Goal: Connect with others: Connect with others

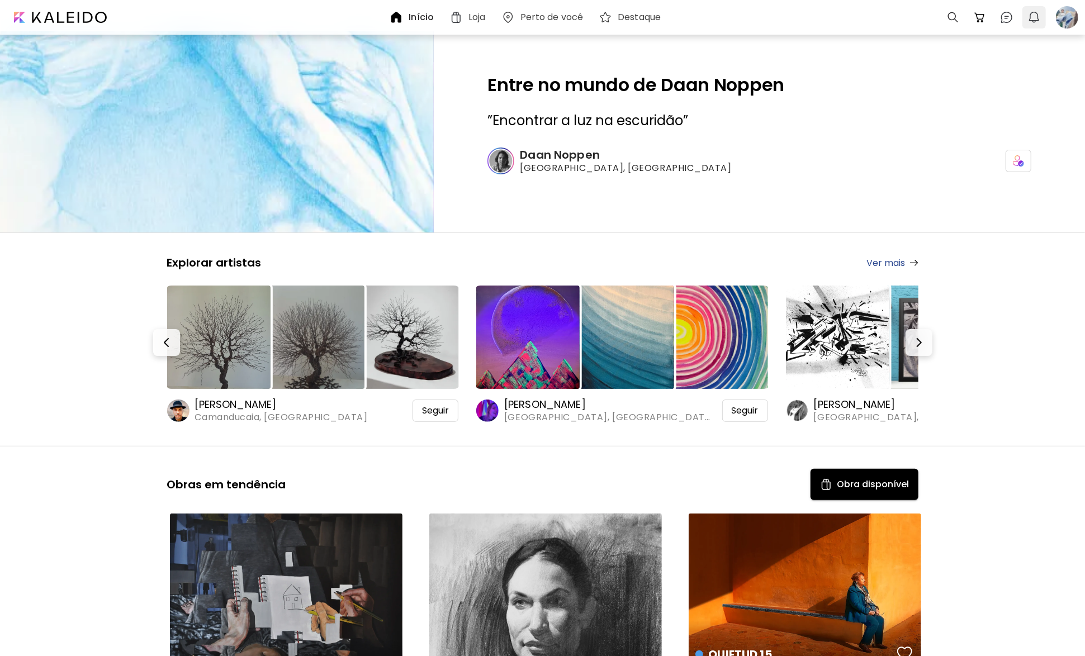
click at [1028, 21] on img "button" at bounding box center [1033, 17] width 13 height 13
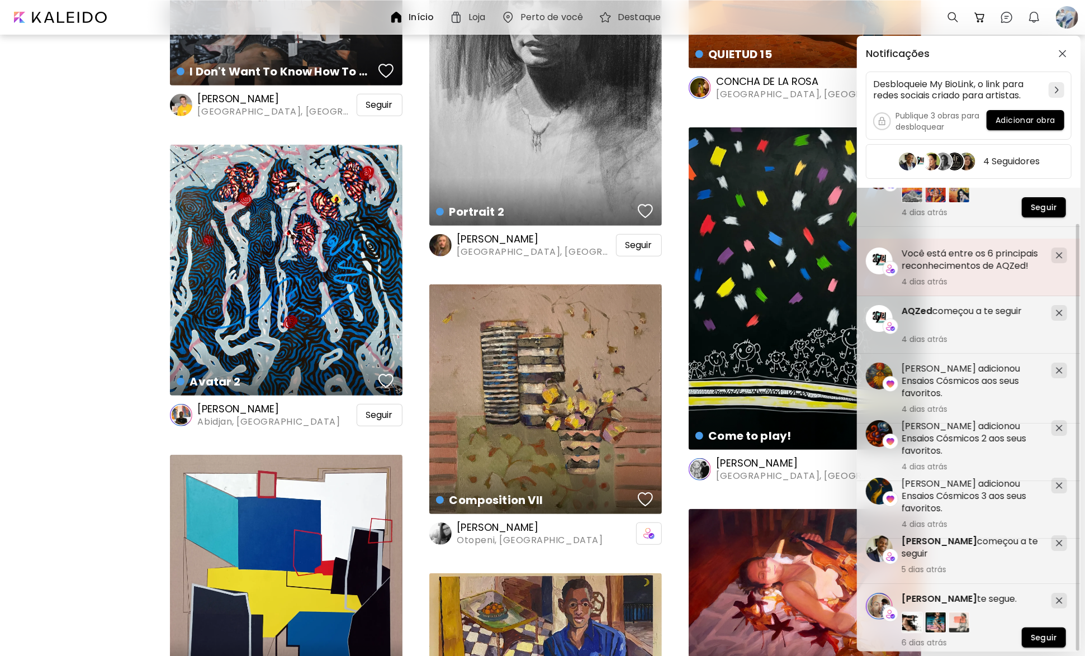
scroll to position [671, 0]
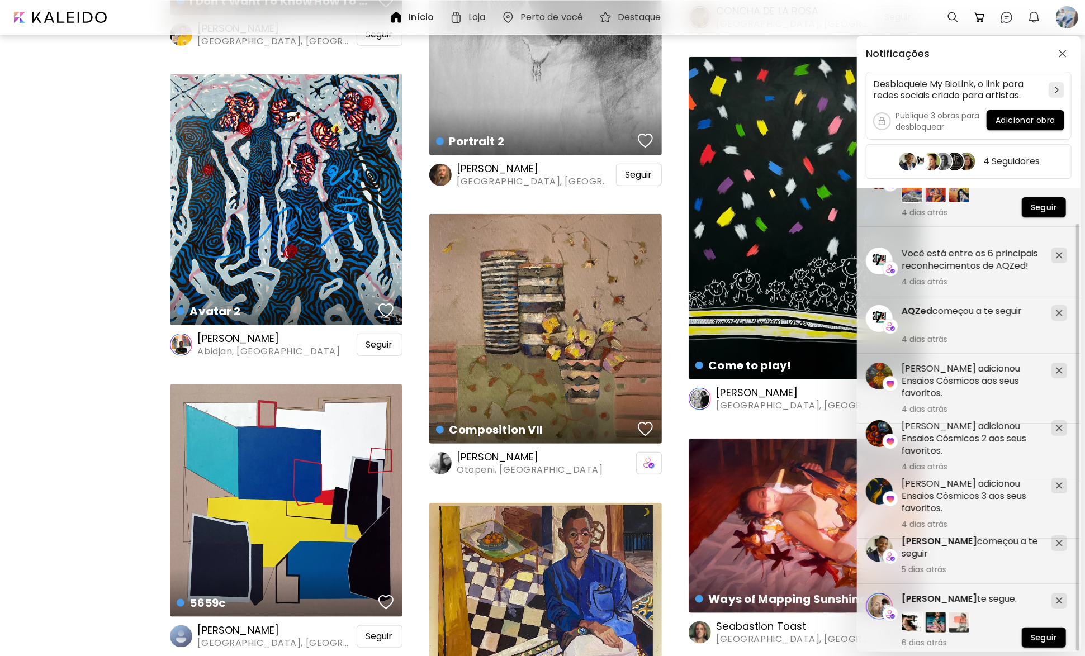
click at [642, 431] on div "Notificações Desbloqueie My BioLink, o link para redes sociais criado para arti…" at bounding box center [542, 328] width 1085 height 656
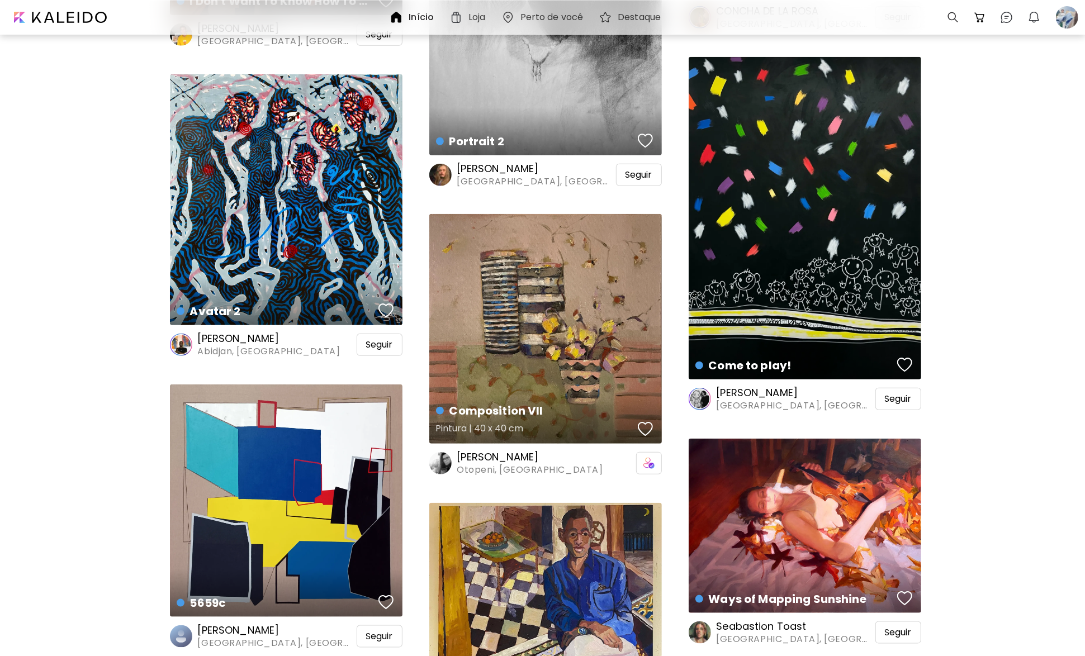
click at [642, 431] on div "button" at bounding box center [646, 429] width 16 height 17
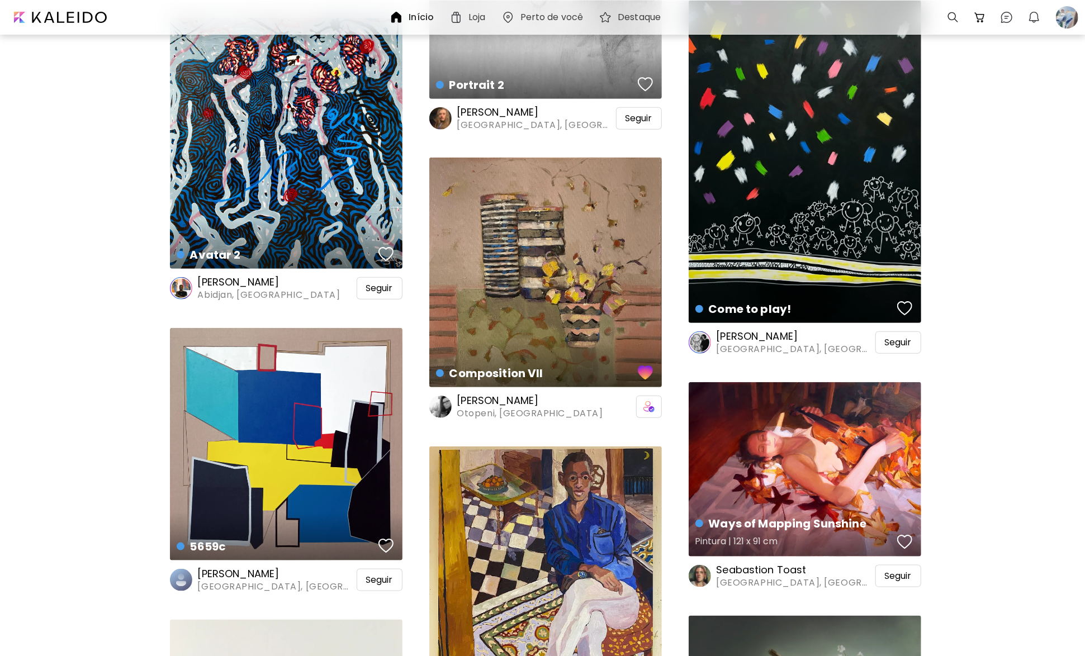
scroll to position [782, 0]
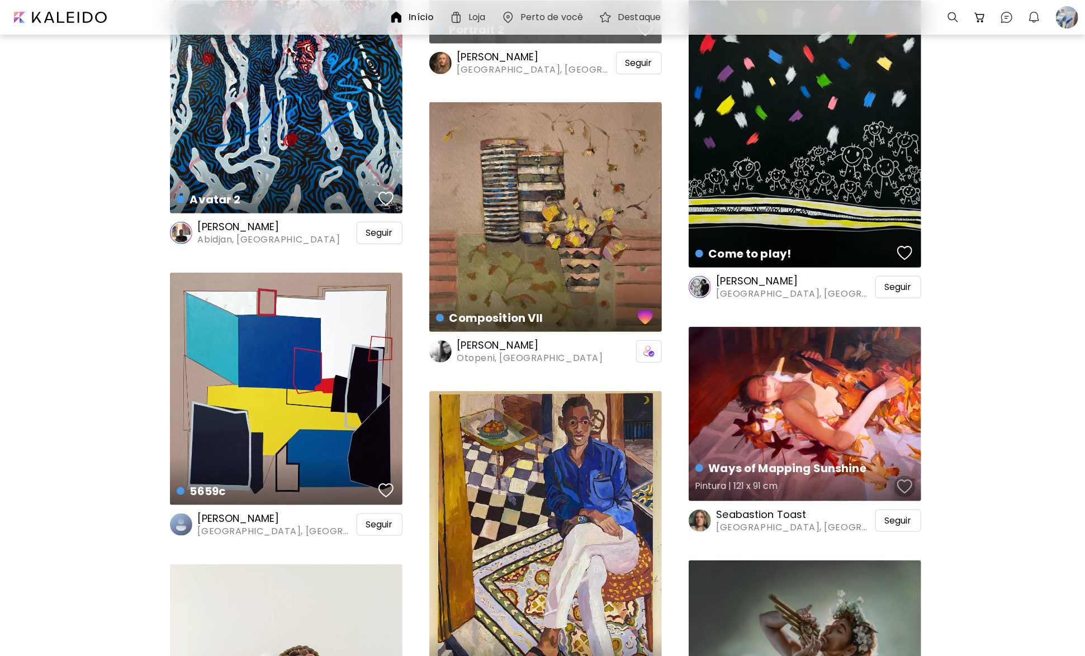
click at [901, 488] on div "button" at bounding box center [905, 486] width 16 height 17
click at [890, 516] on span "Seguir" at bounding box center [898, 520] width 27 height 11
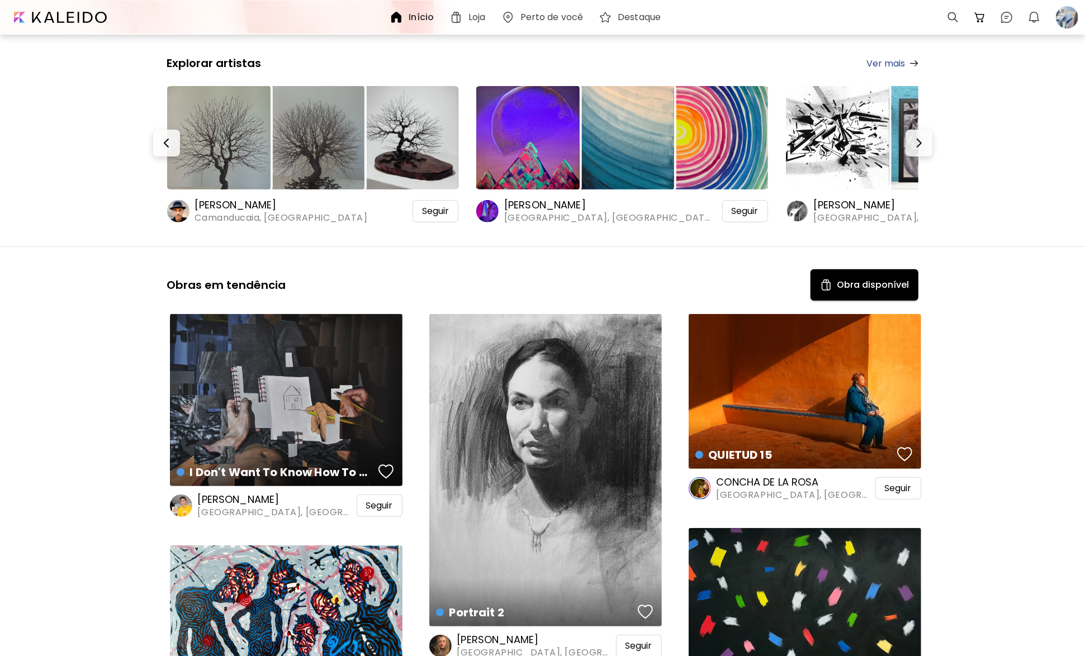
scroll to position [224, 0]
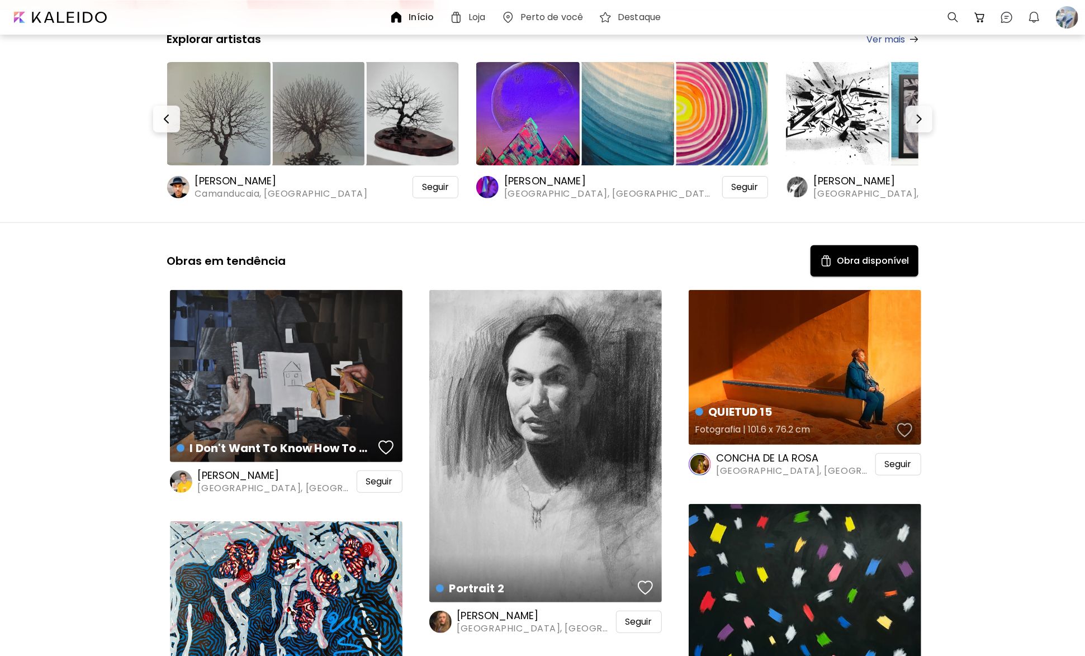
click at [909, 429] on div "button" at bounding box center [905, 430] width 16 height 17
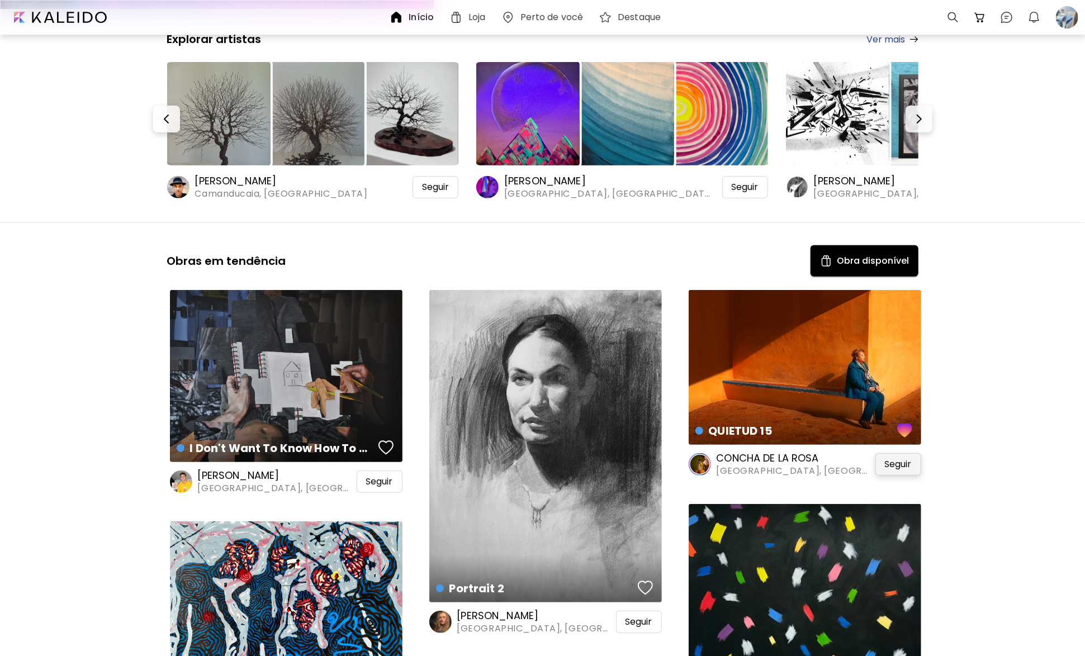
click at [906, 464] on span "Seguir" at bounding box center [898, 464] width 27 height 11
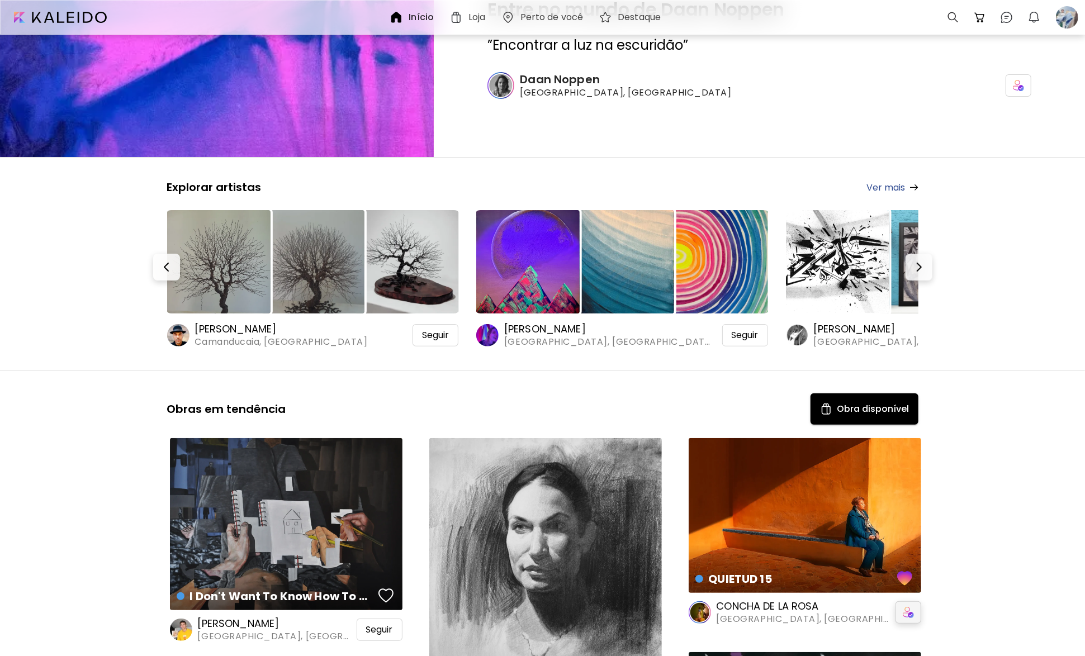
scroll to position [0, 0]
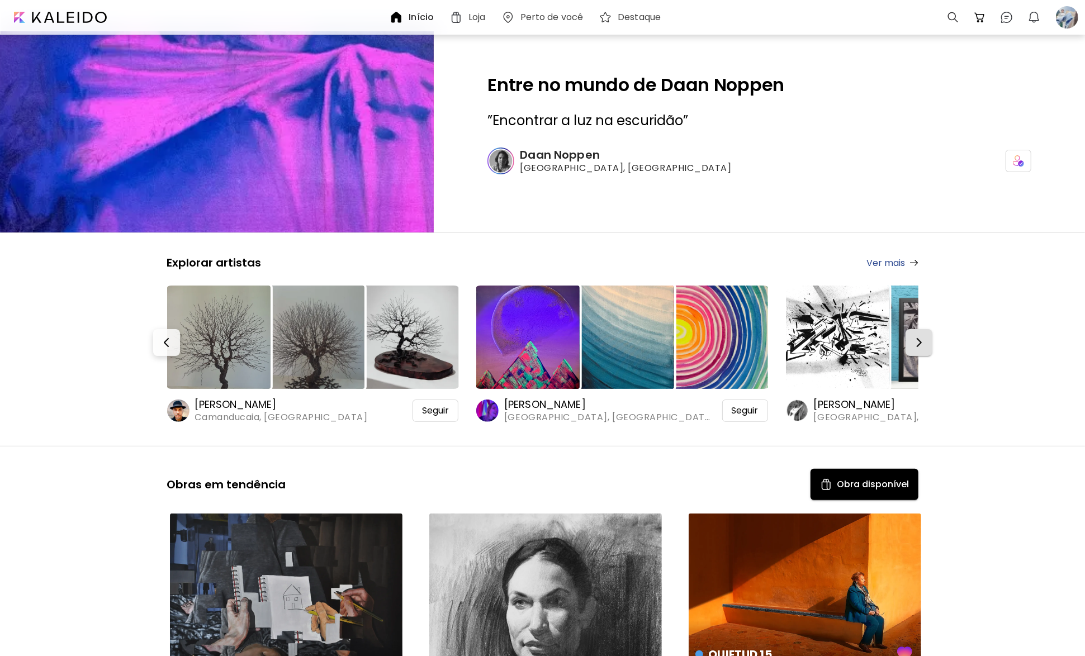
click at [916, 342] on img "button" at bounding box center [918, 342] width 13 height 13
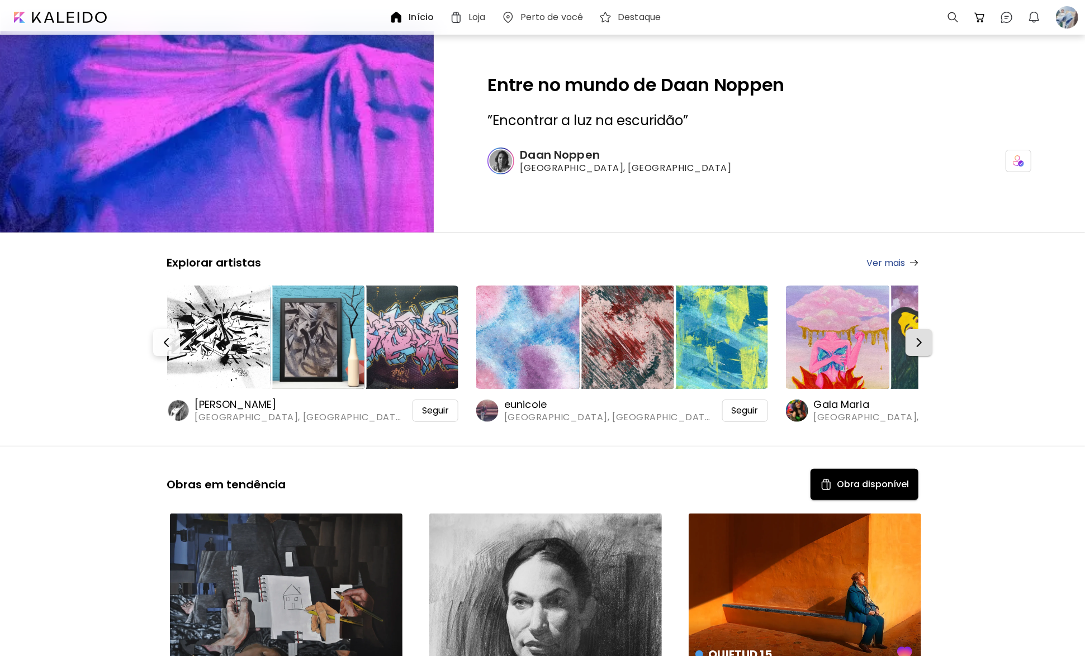
click at [916, 342] on img "button" at bounding box center [918, 342] width 13 height 13
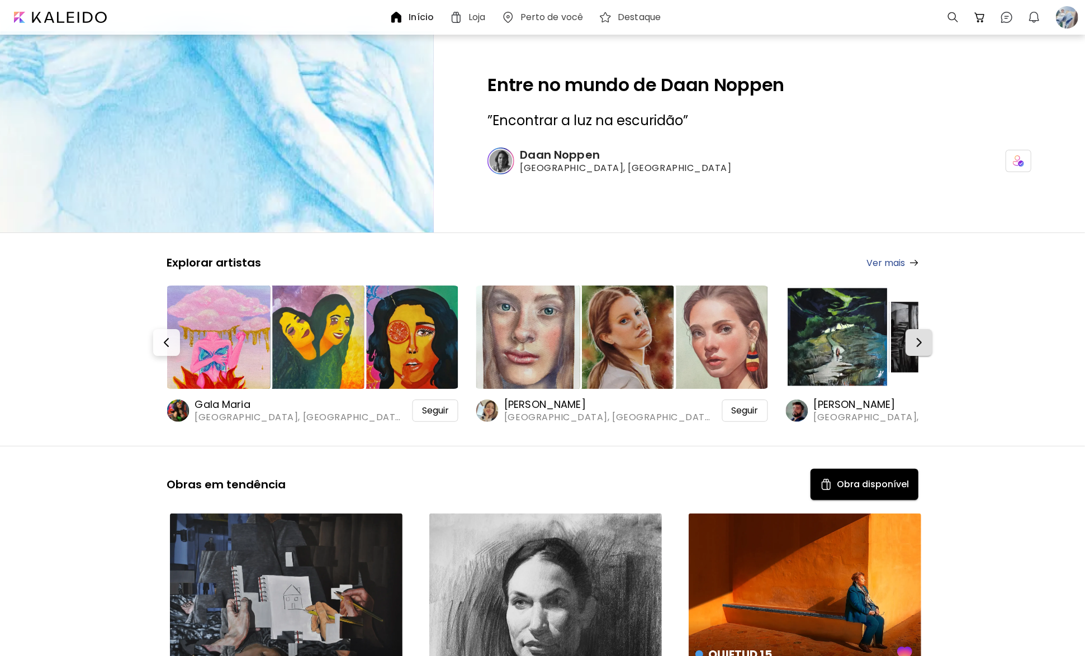
click at [916, 342] on img "button" at bounding box center [918, 342] width 13 height 13
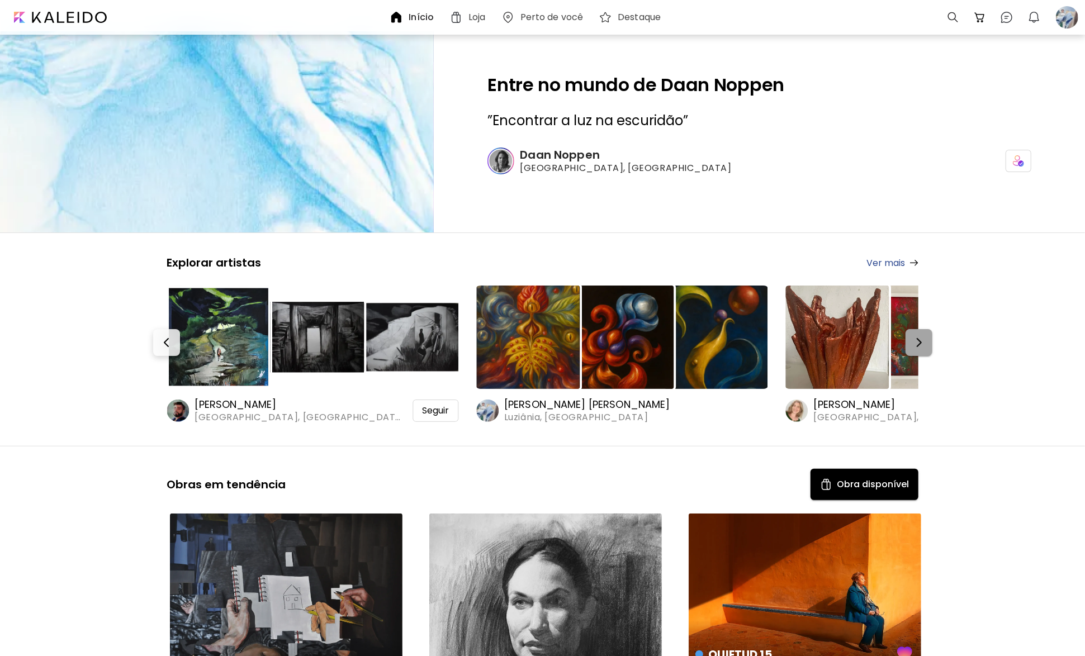
click at [916, 342] on img "button" at bounding box center [918, 342] width 13 height 13
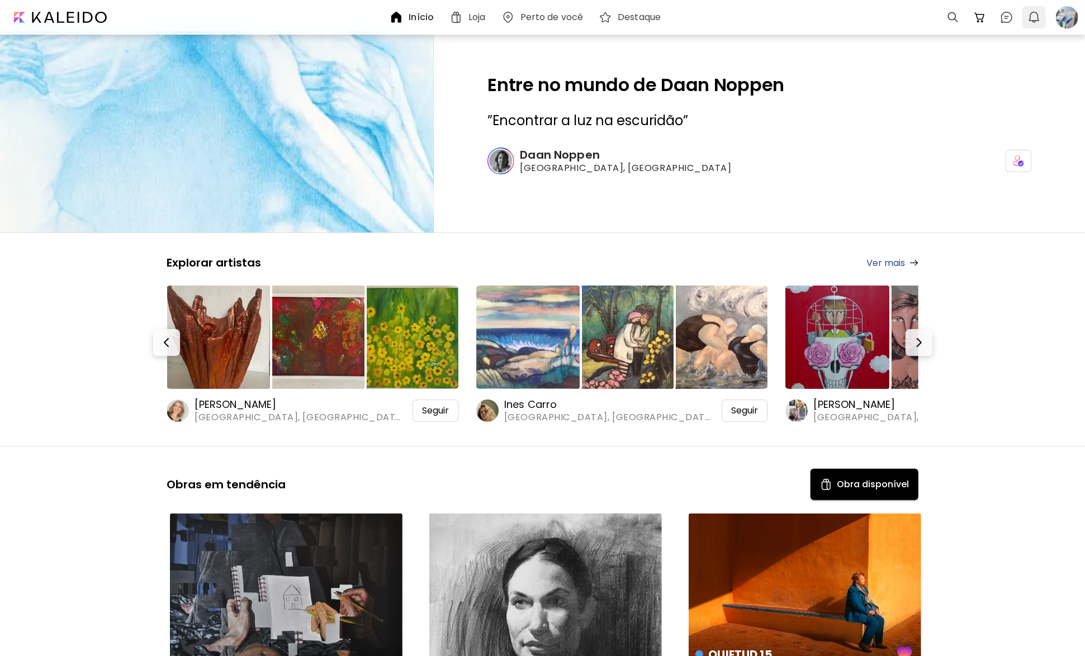
click at [1042, 8] on button "0" at bounding box center [1033, 17] width 19 height 19
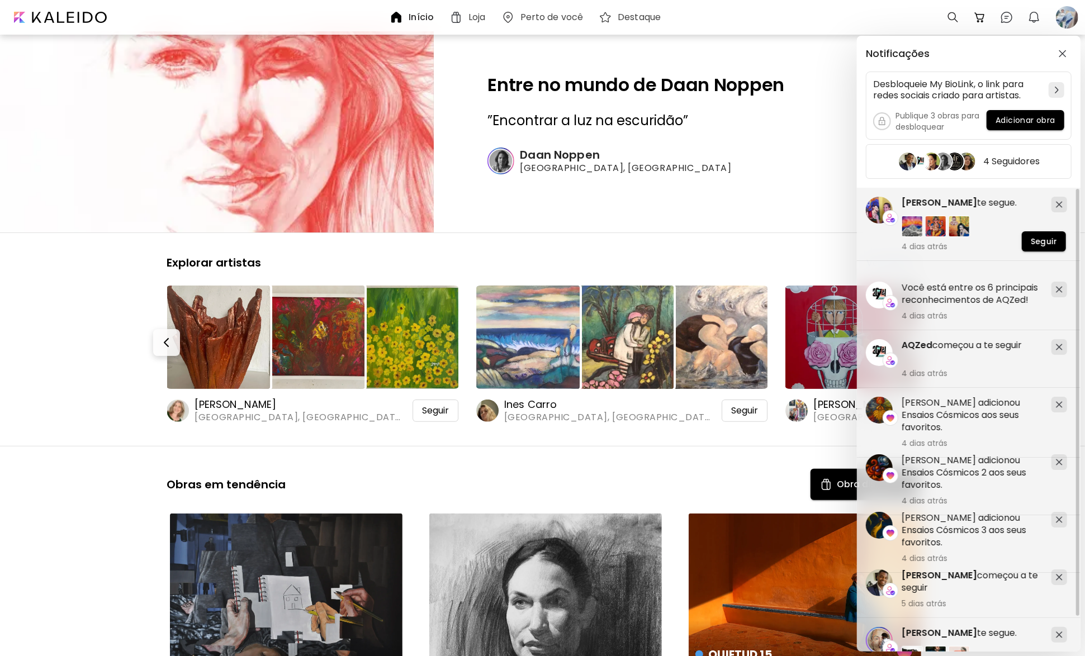
click at [77, 303] on div "Notificações Desbloqueie My BioLink, o link para redes sociais criado para arti…" at bounding box center [542, 328] width 1085 height 656
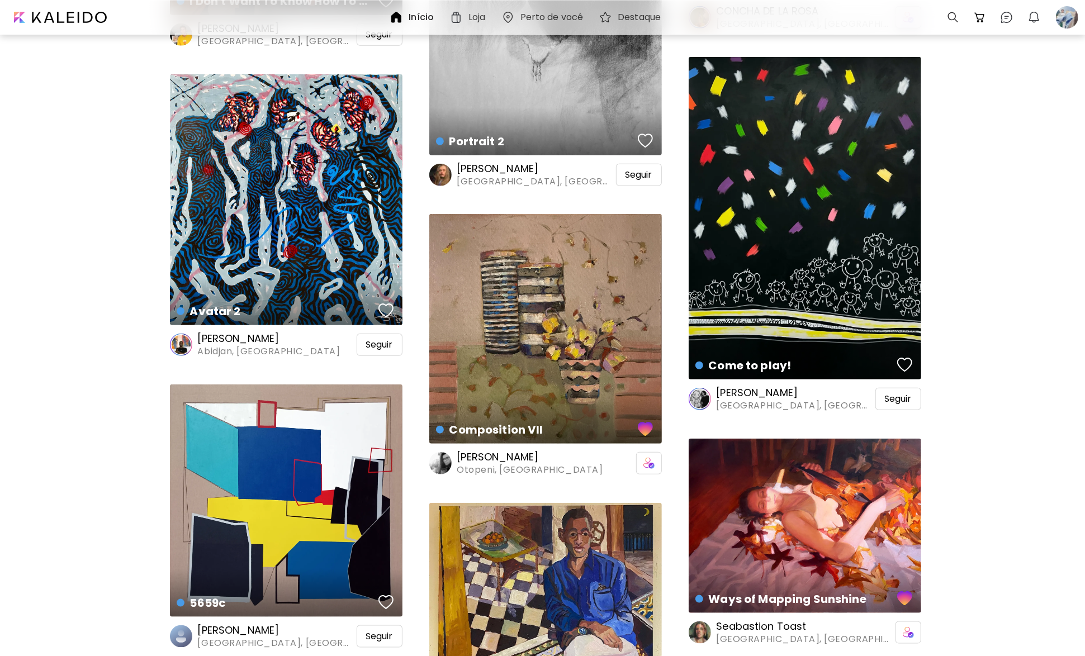
scroll to position [894, 0]
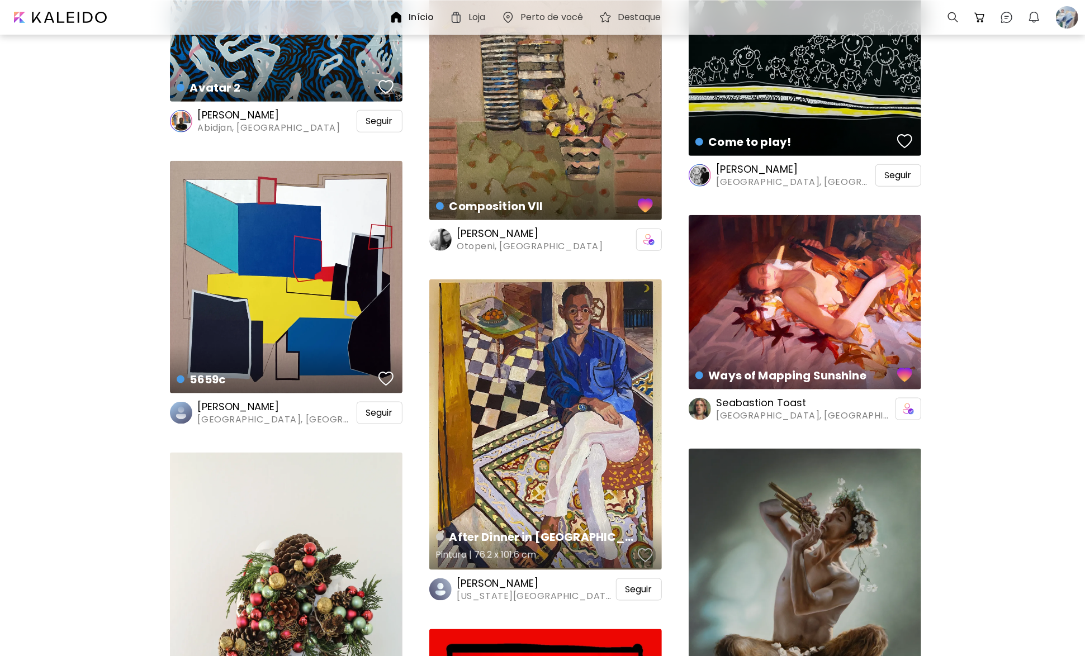
click at [641, 548] on div "button" at bounding box center [646, 555] width 16 height 17
click at [631, 581] on div "Seguir" at bounding box center [639, 589] width 46 height 22
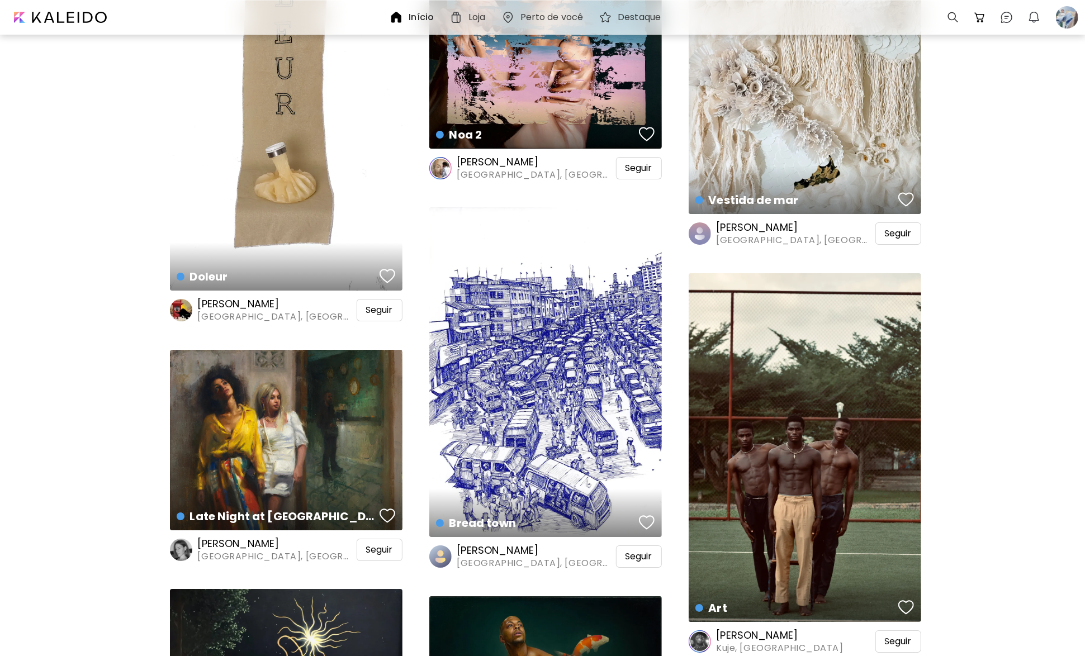
scroll to position [3129, 0]
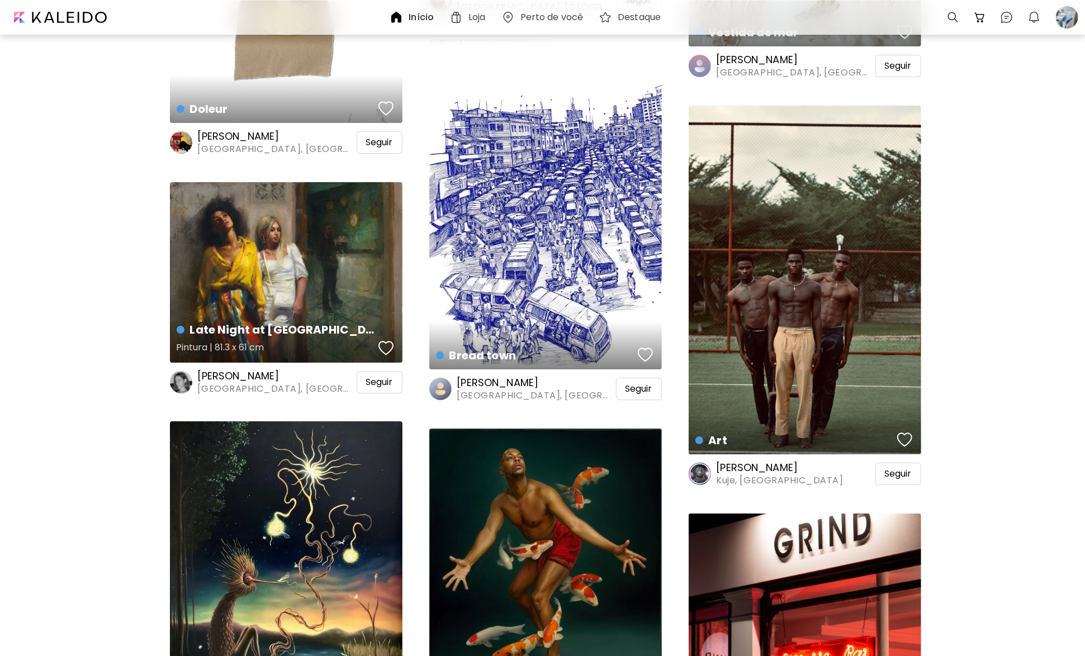
click at [390, 343] on div "button" at bounding box center [386, 348] width 16 height 17
click at [387, 383] on span "Seguir" at bounding box center [379, 382] width 27 height 11
click at [297, 295] on div "Late Night at [PERSON_NAME] Pintura | 81.3 x 61 cm" at bounding box center [286, 272] width 232 height 180
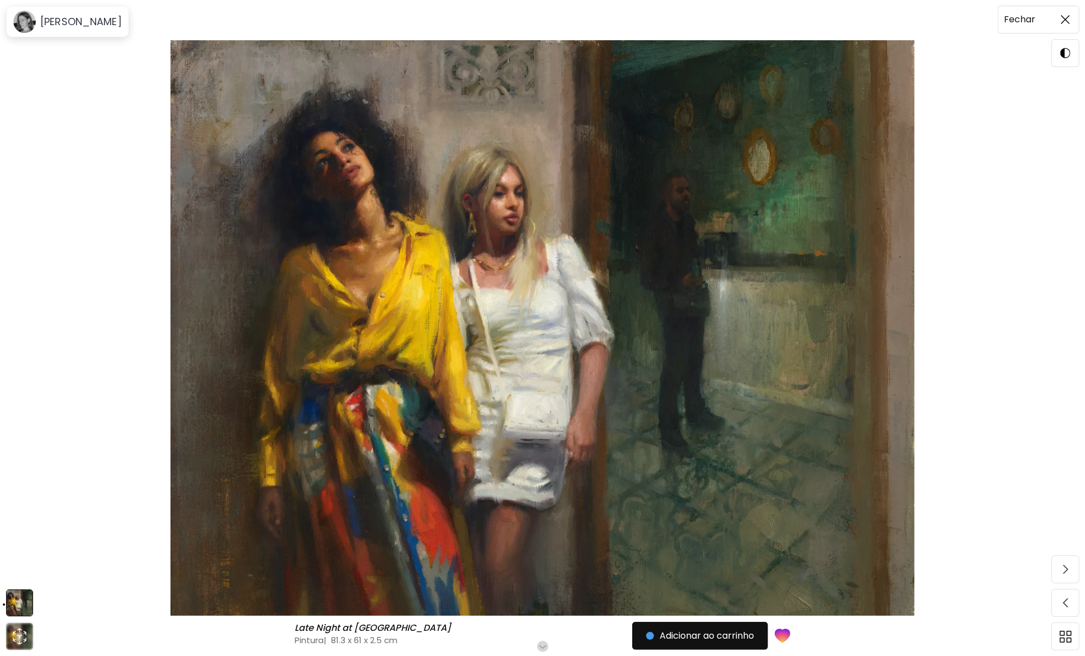
click at [1068, 21] on img at bounding box center [1065, 19] width 9 height 9
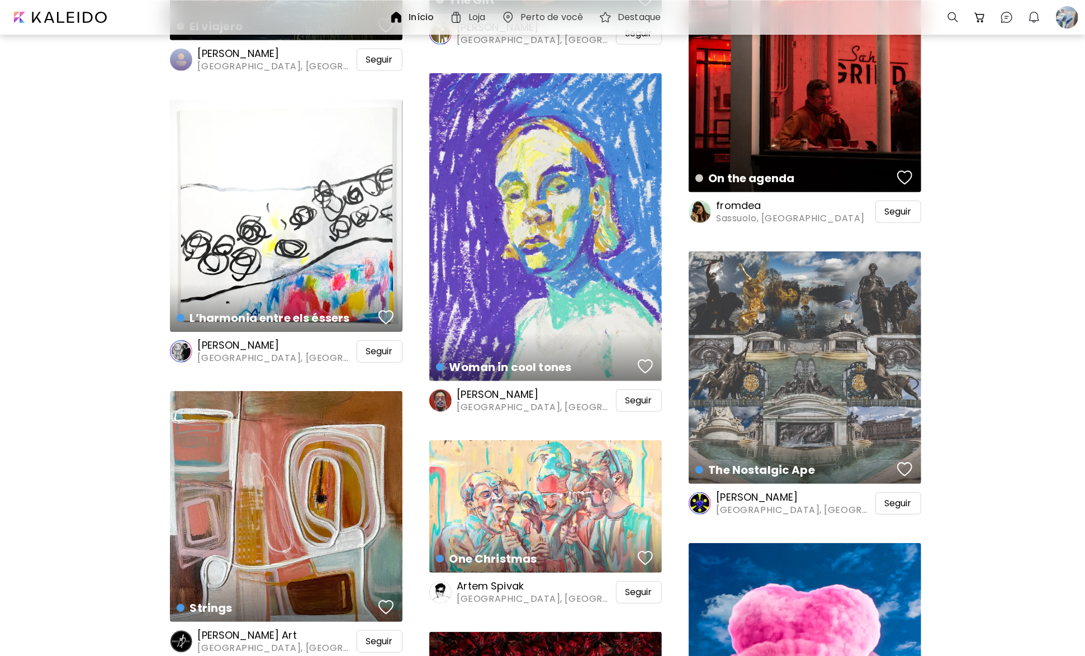
scroll to position [4023, 0]
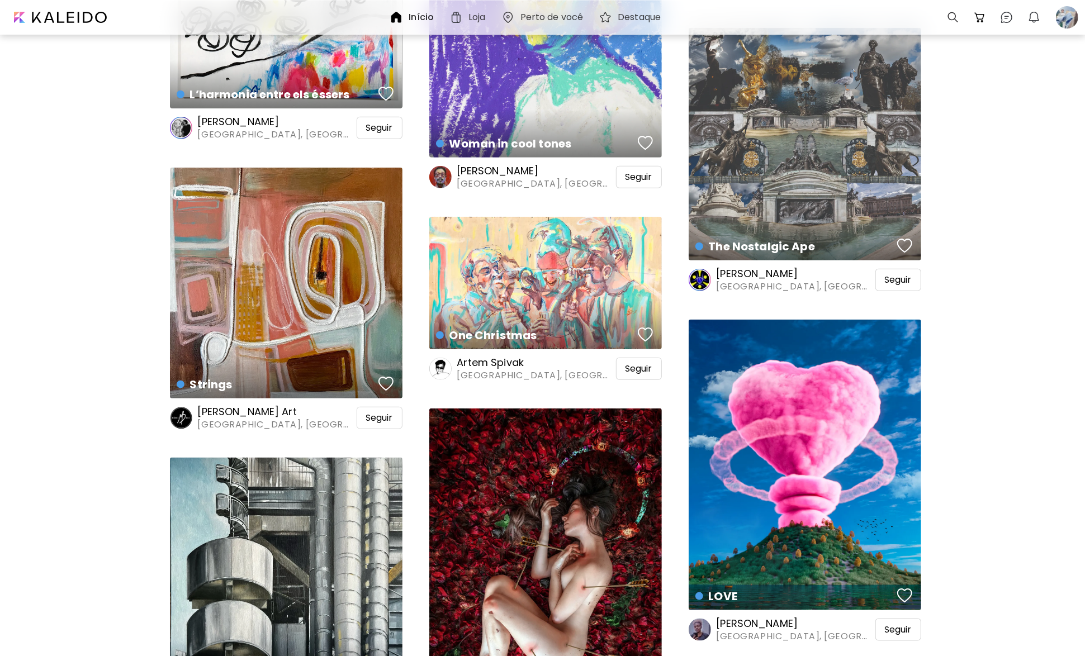
drag, startPoint x: 373, startPoint y: 415, endPoint x: 378, endPoint y: 404, distance: 12.0
click at [373, 415] on span "Seguir" at bounding box center [379, 417] width 27 height 11
click at [390, 384] on div "button" at bounding box center [386, 384] width 16 height 17
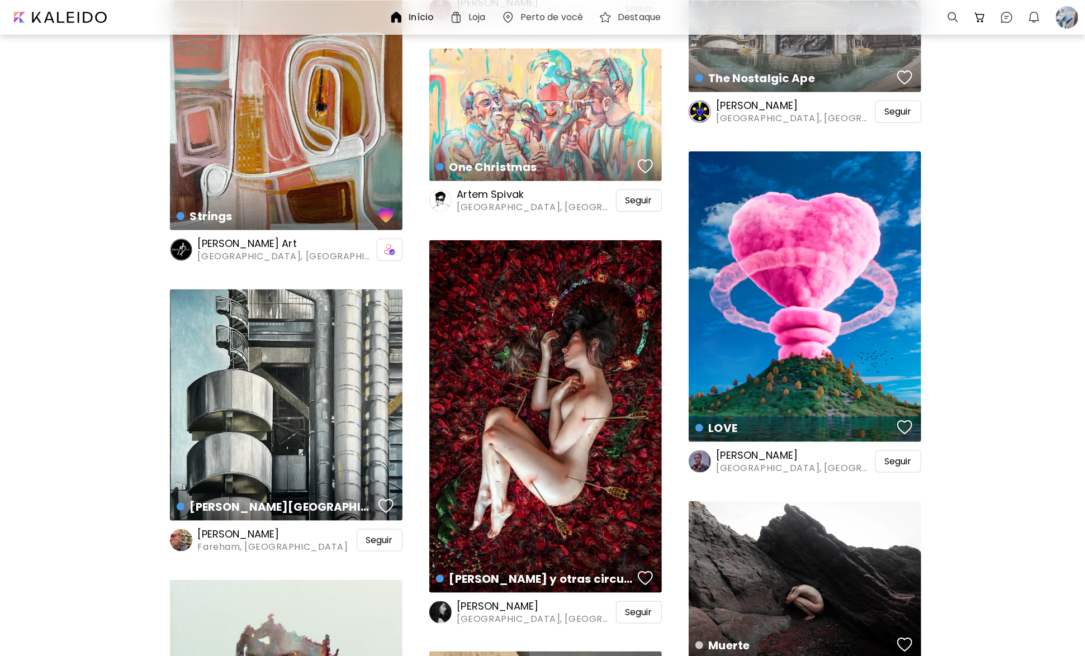
scroll to position [4247, 0]
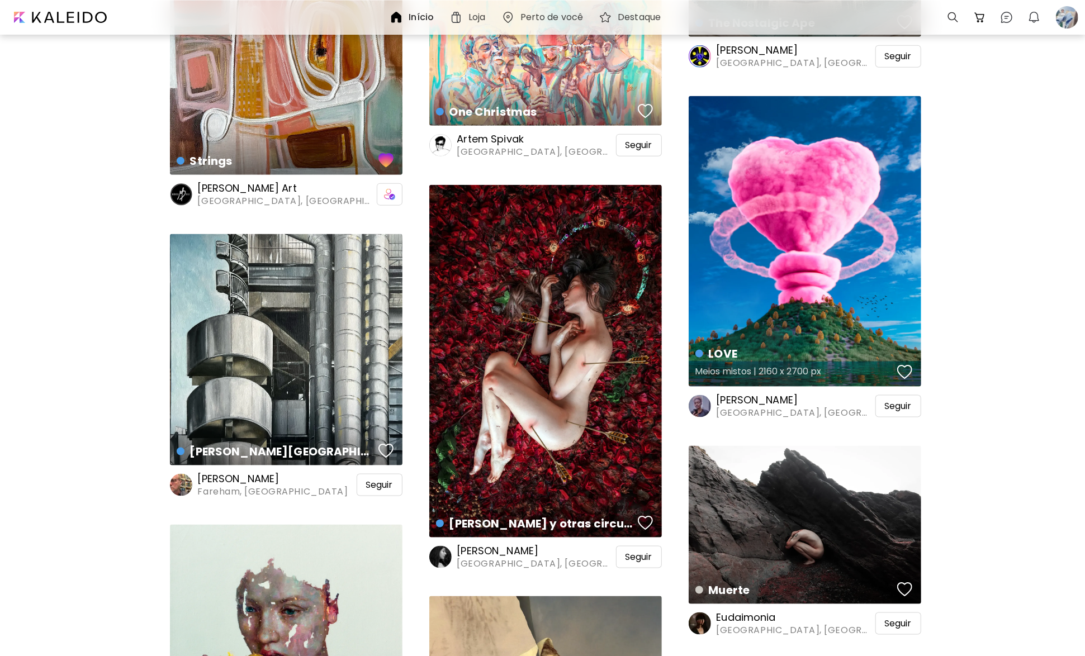
click at [906, 372] on div "button" at bounding box center [905, 372] width 16 height 17
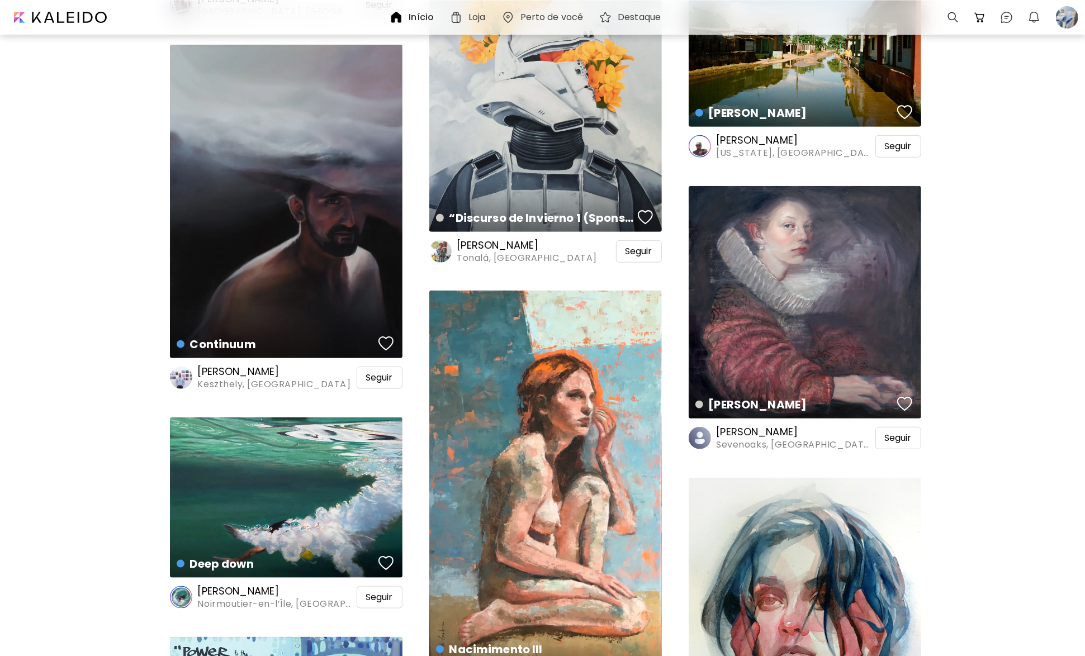
scroll to position [7432, 0]
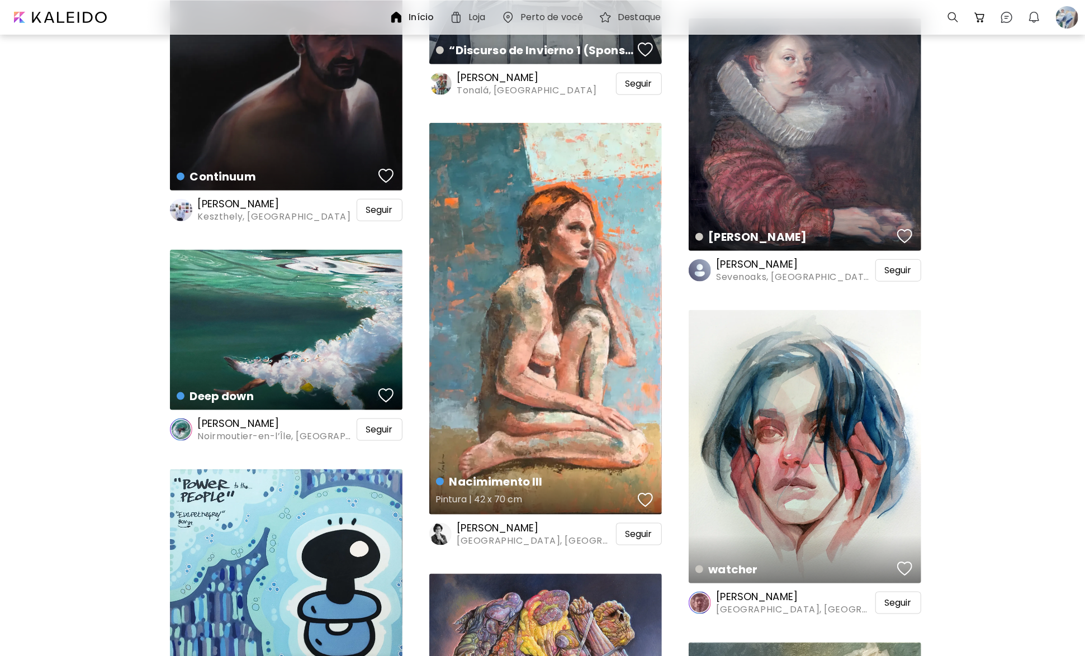
click at [638, 495] on div "button" at bounding box center [646, 500] width 16 height 17
click at [644, 529] on span "Seguir" at bounding box center [638, 534] width 27 height 11
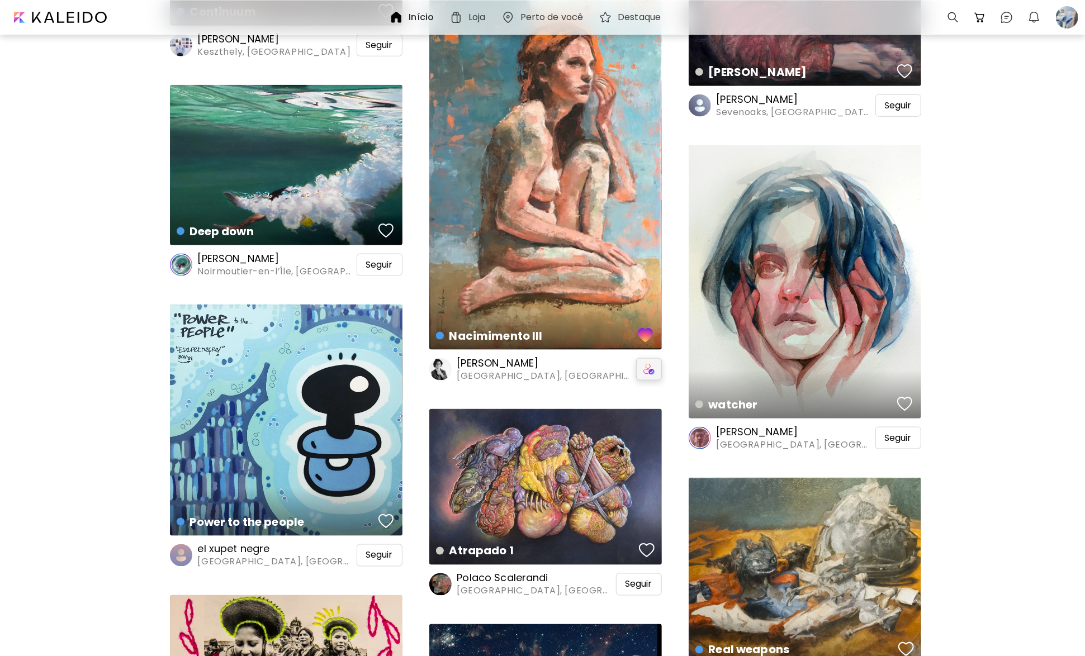
scroll to position [7600, 0]
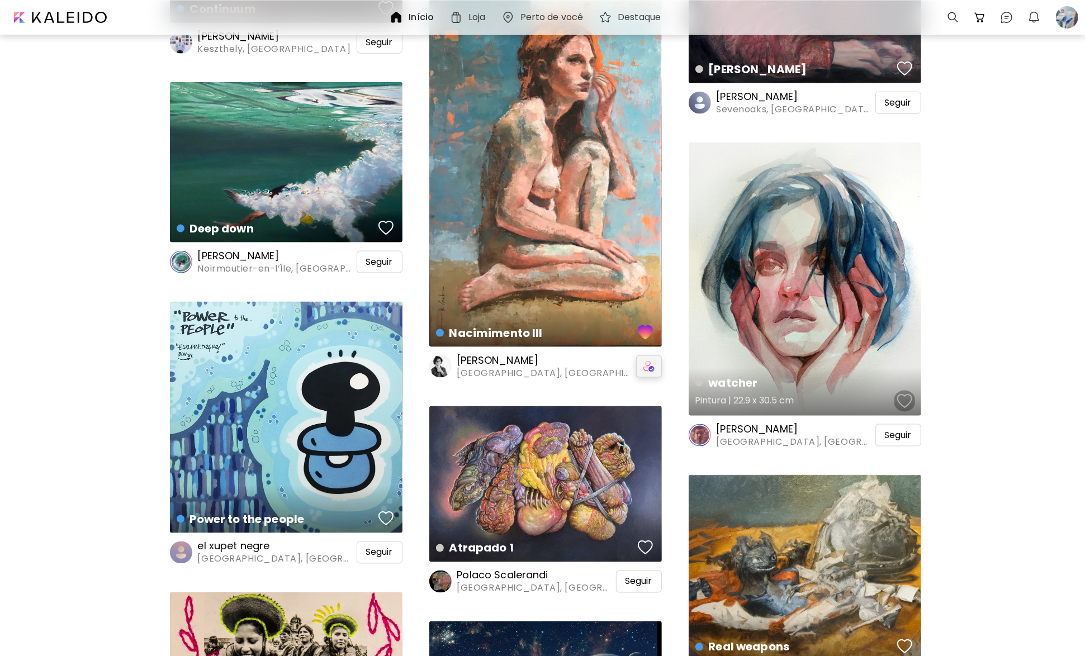
click at [906, 402] on div "button" at bounding box center [905, 401] width 16 height 17
click at [908, 428] on div "Seguir" at bounding box center [898, 435] width 46 height 22
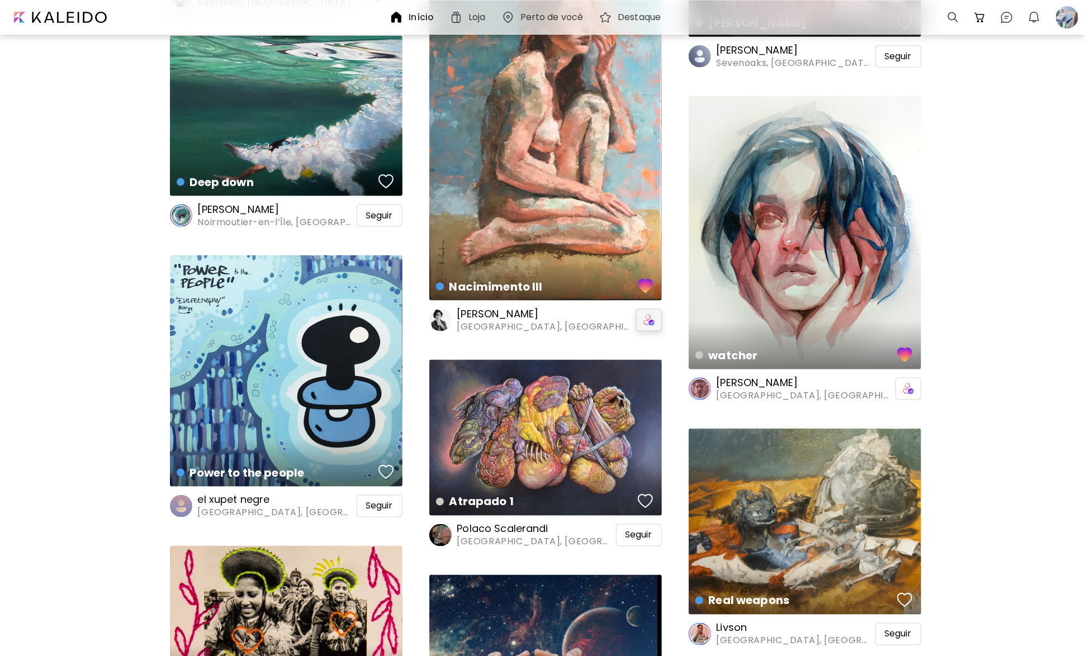
scroll to position [7767, 0]
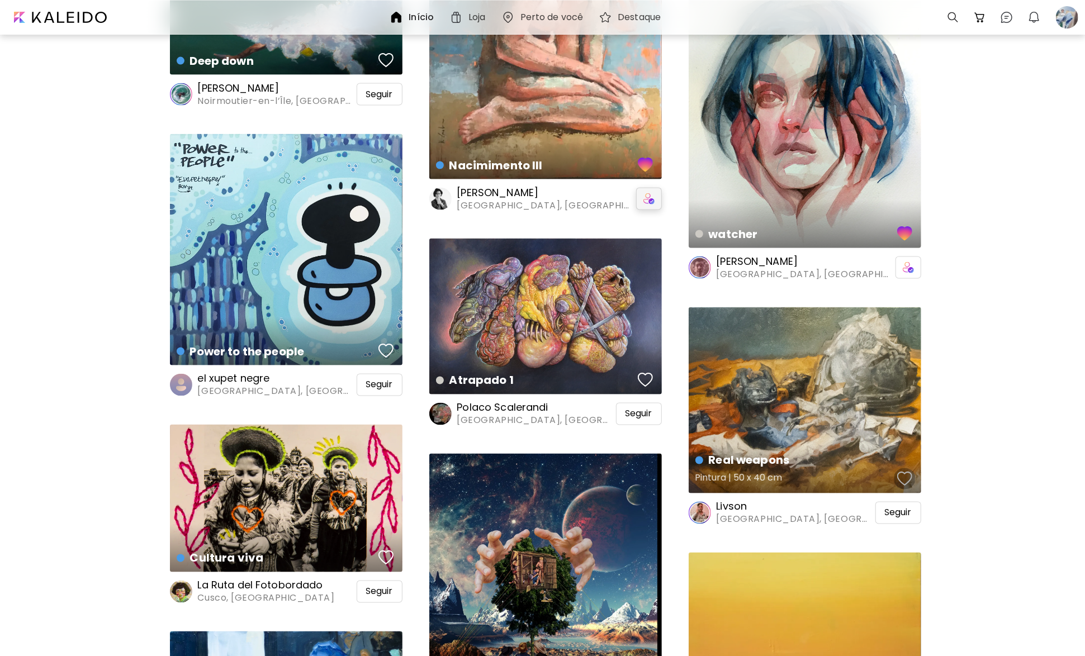
click at [907, 480] on div "button" at bounding box center [905, 479] width 16 height 17
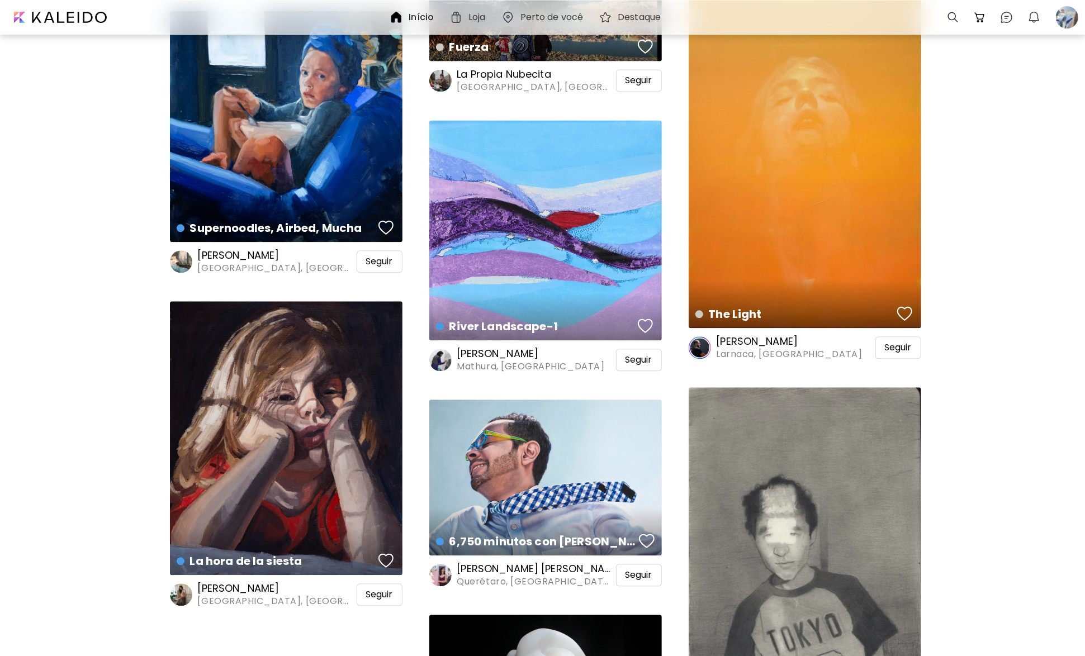
scroll to position [8438, 0]
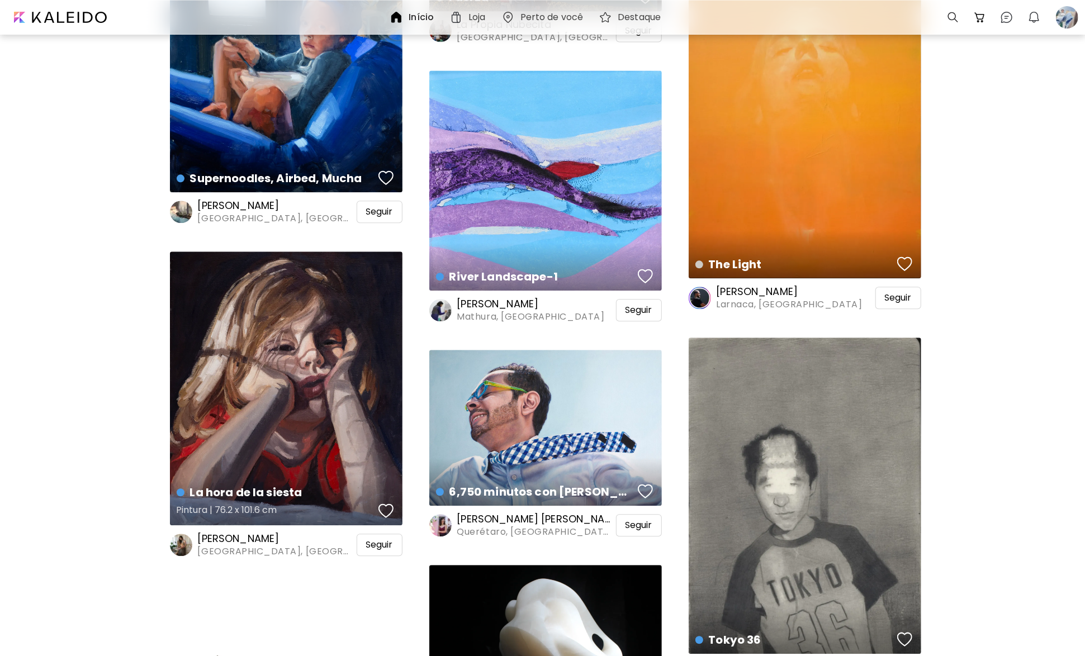
click at [384, 502] on div "button" at bounding box center [386, 510] width 16 height 17
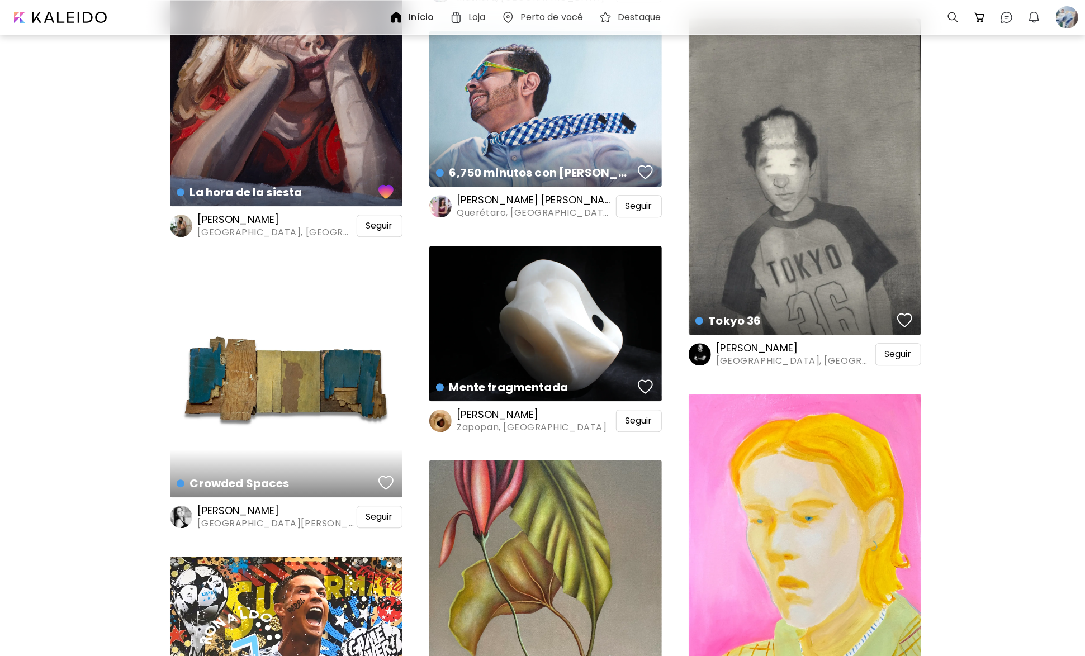
scroll to position [8773, 0]
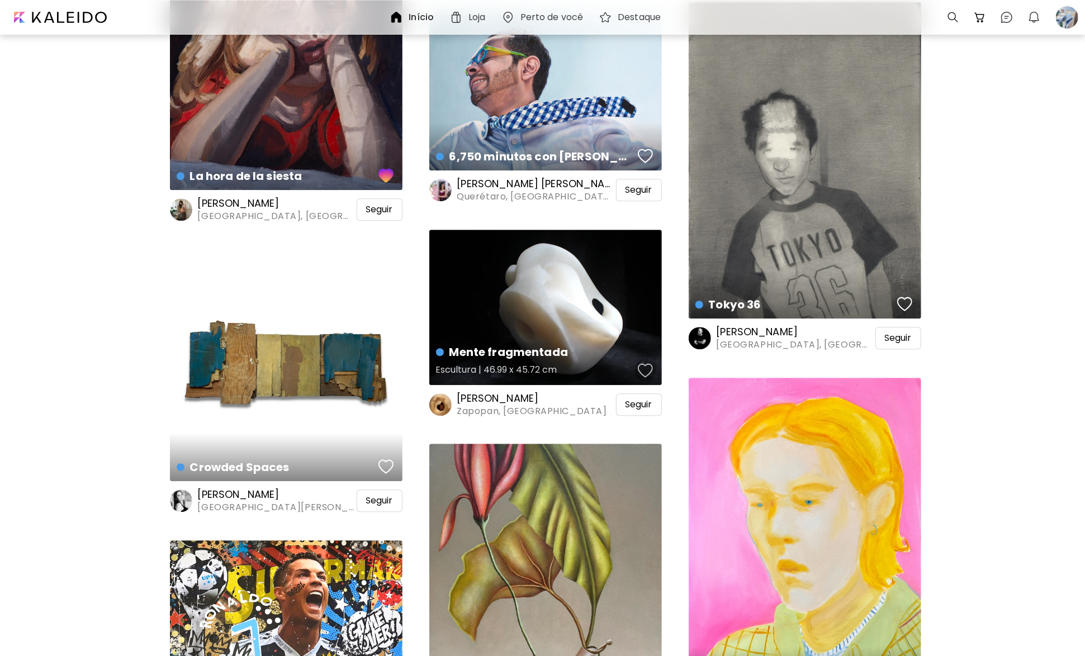
click at [646, 367] on div "button" at bounding box center [646, 370] width 16 height 17
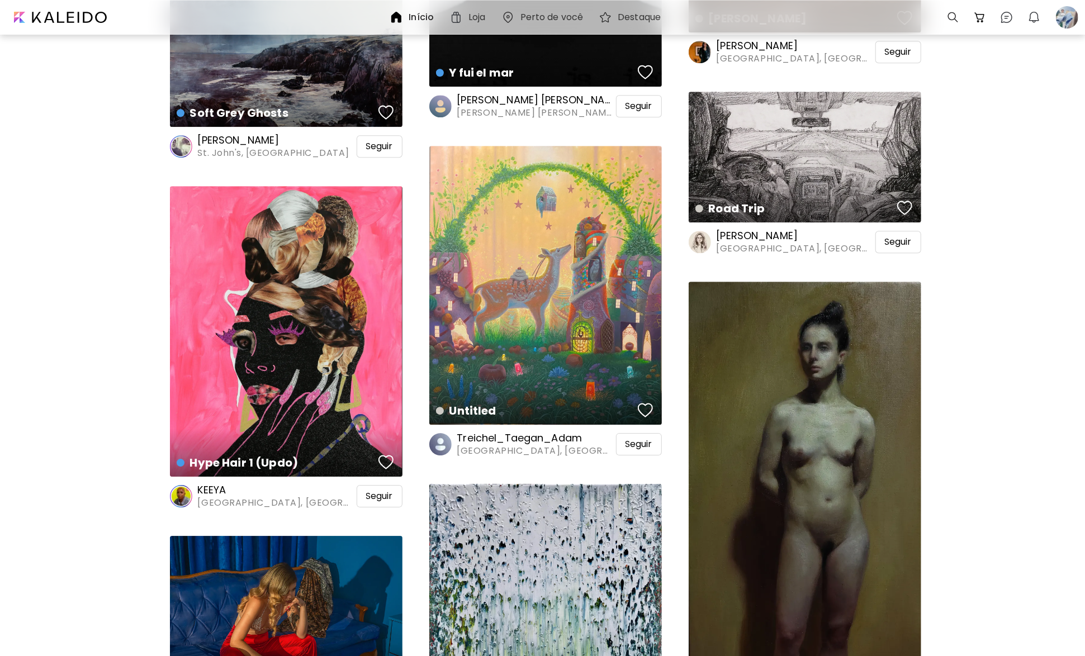
scroll to position [12406, 0]
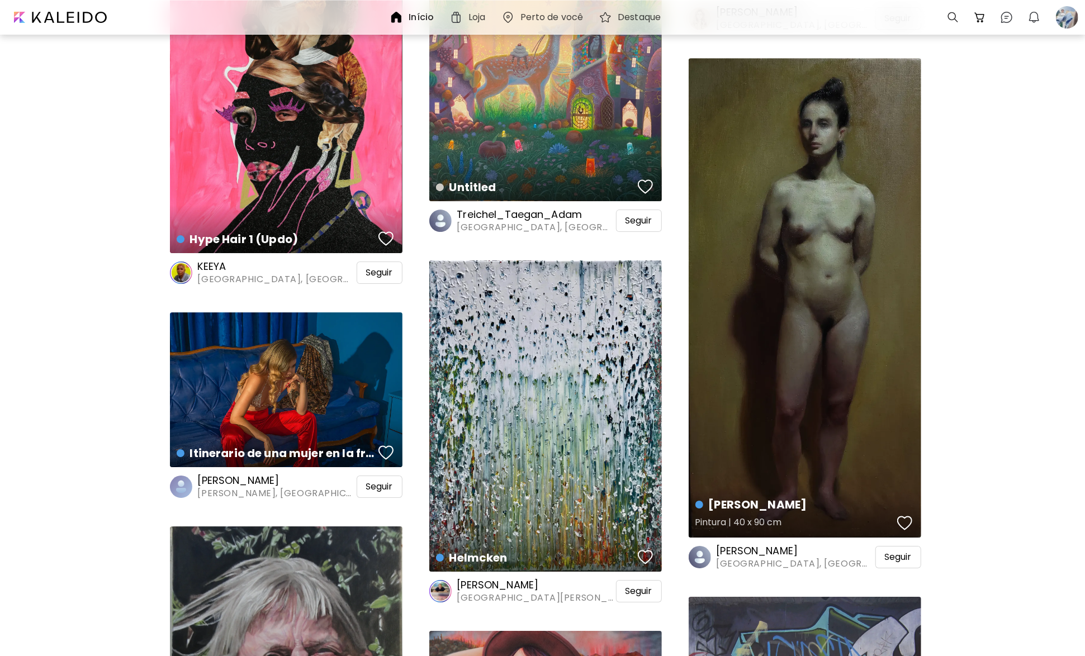
click at [906, 520] on div "button" at bounding box center [905, 523] width 16 height 17
click at [894, 549] on div "Seguir" at bounding box center [898, 557] width 46 height 22
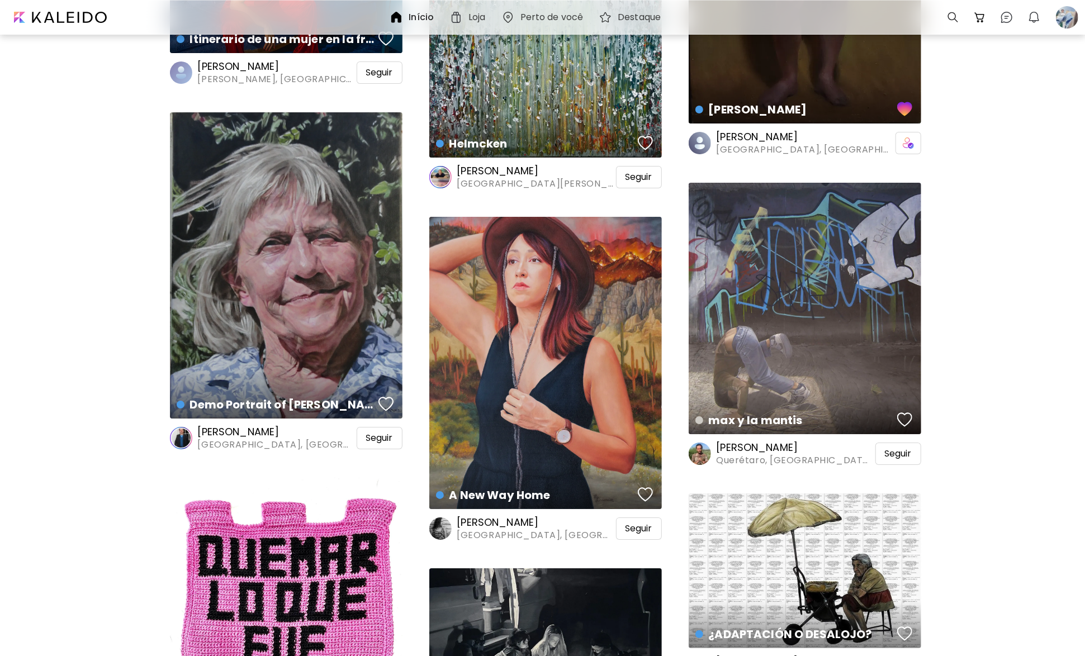
scroll to position [12741, 0]
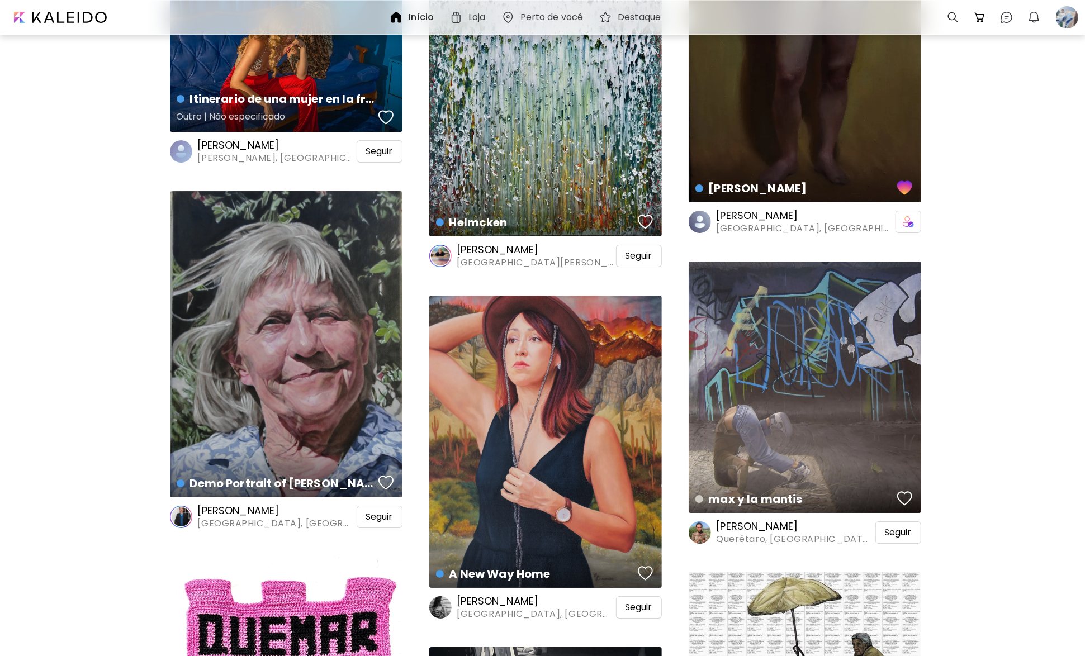
click at [385, 113] on div "button" at bounding box center [386, 117] width 16 height 17
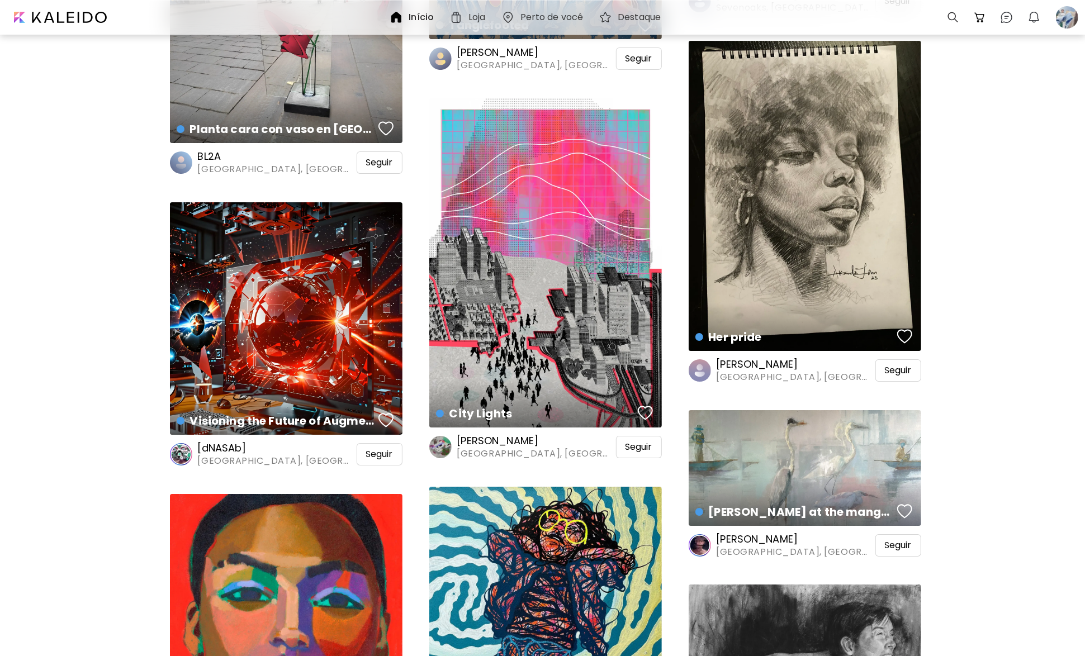
scroll to position [22744, 0]
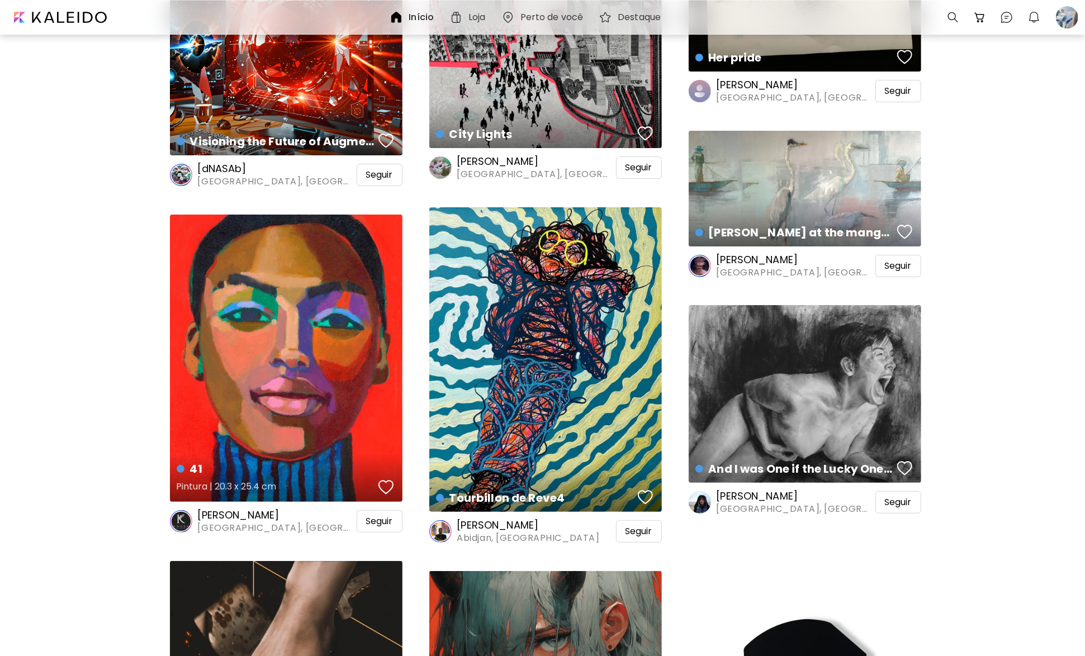
click at [381, 481] on div "button" at bounding box center [386, 487] width 16 height 17
click at [382, 516] on span "Seguir" at bounding box center [379, 521] width 27 height 11
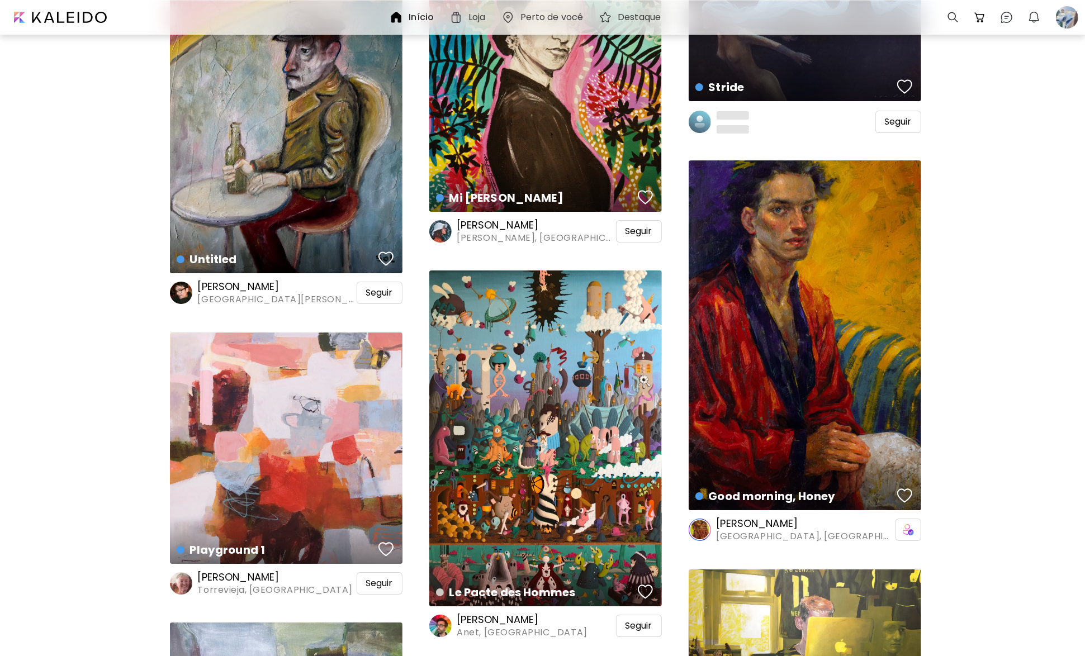
scroll to position [25818, 0]
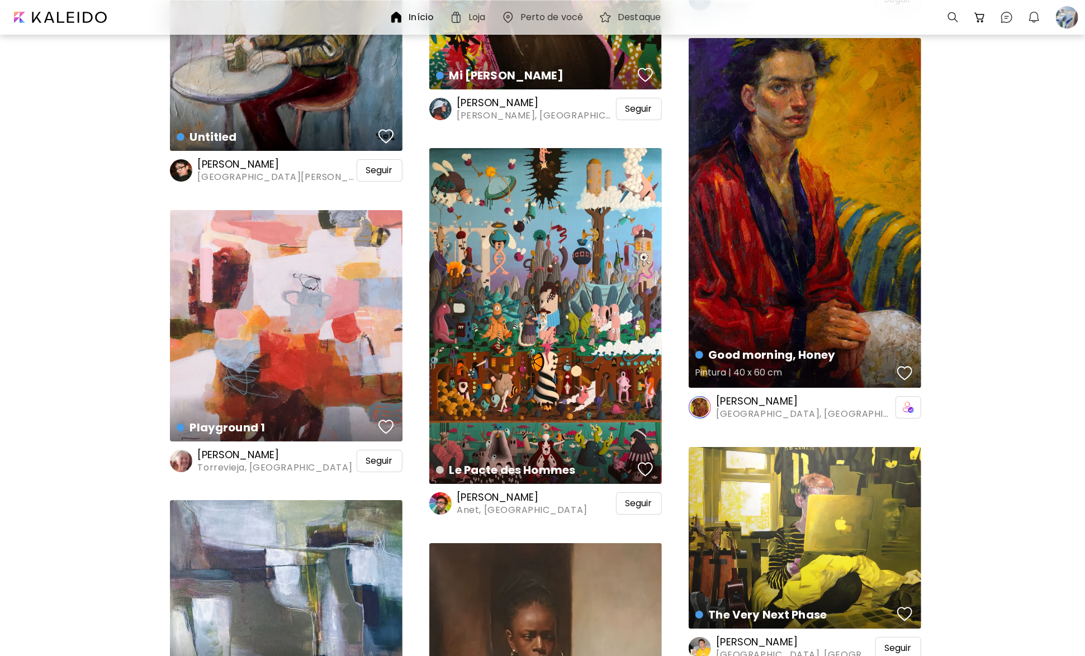
click at [902, 369] on div "button" at bounding box center [905, 373] width 16 height 17
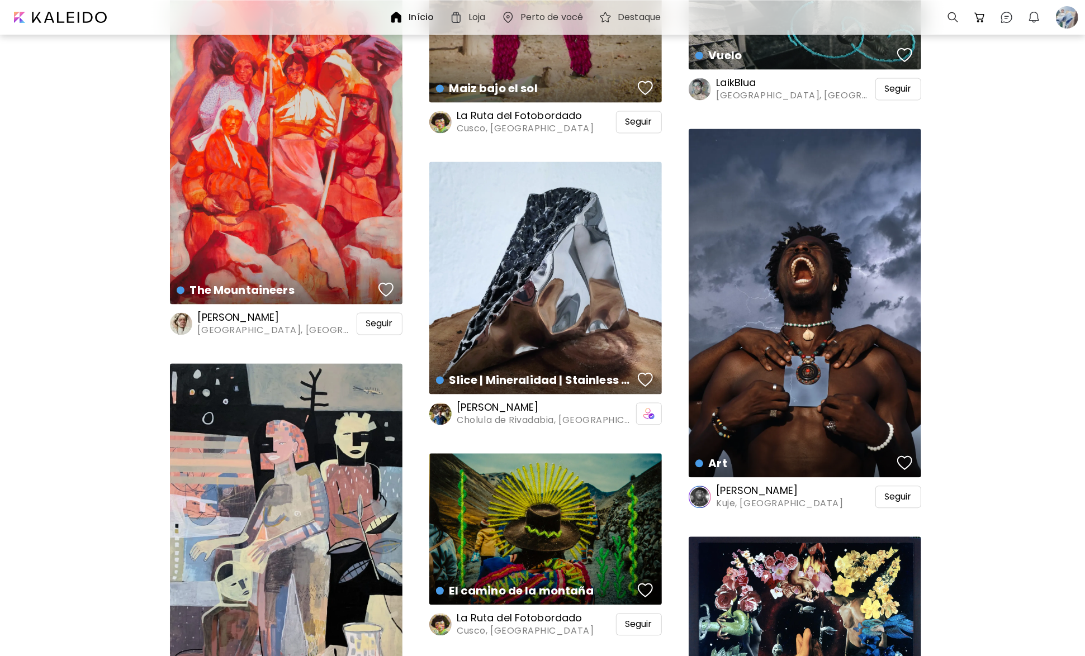
scroll to position [27662, 0]
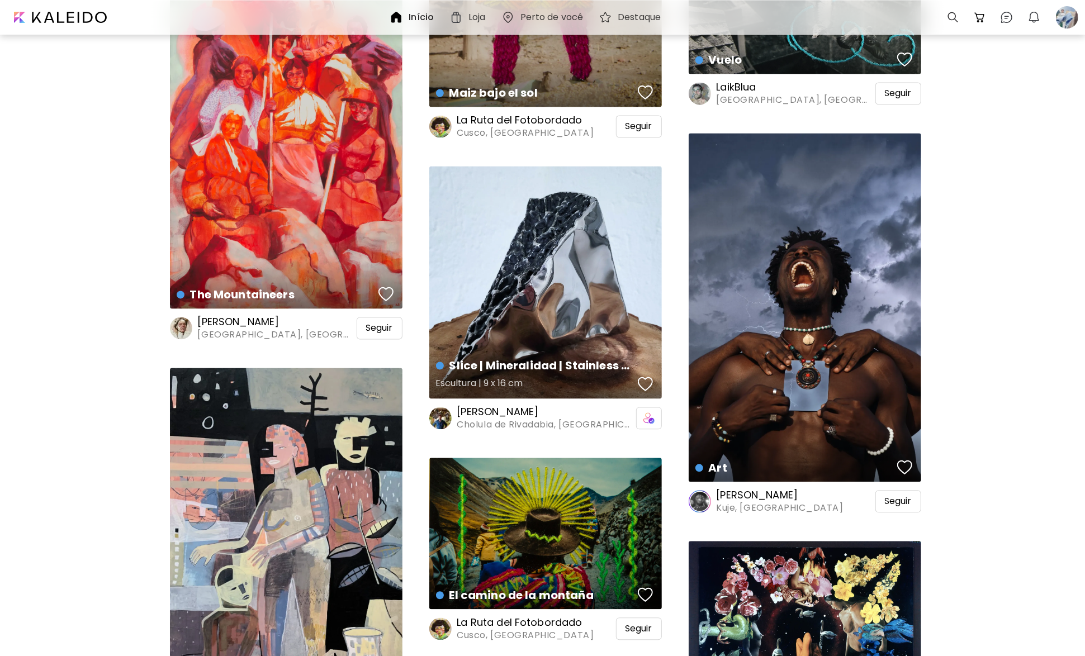
click at [639, 386] on div "button" at bounding box center [646, 384] width 16 height 17
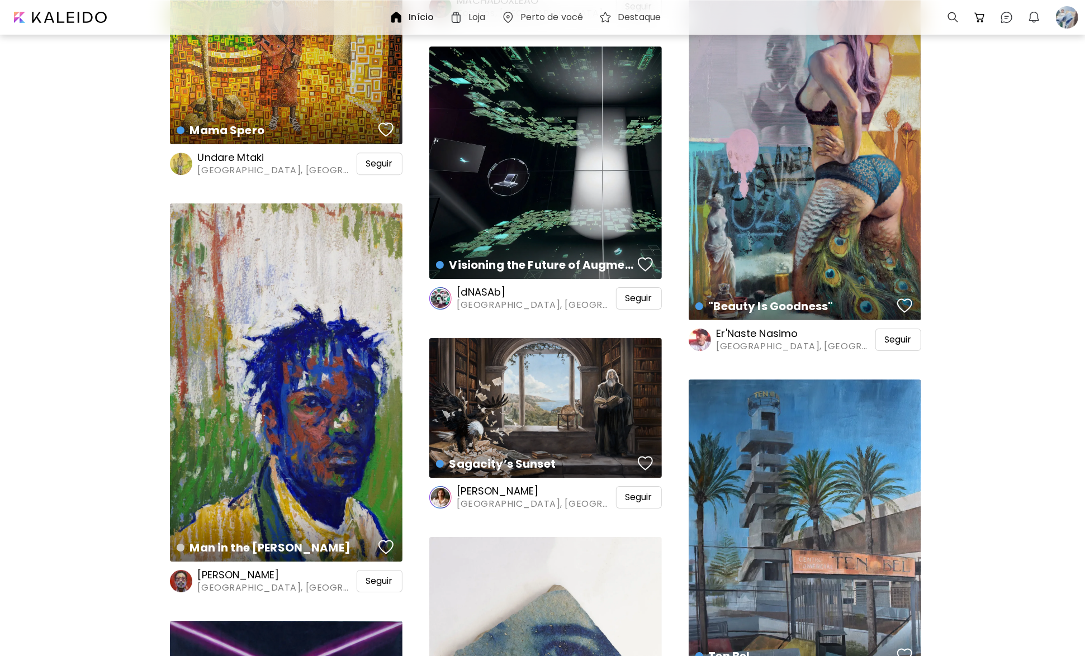
scroll to position [32077, 0]
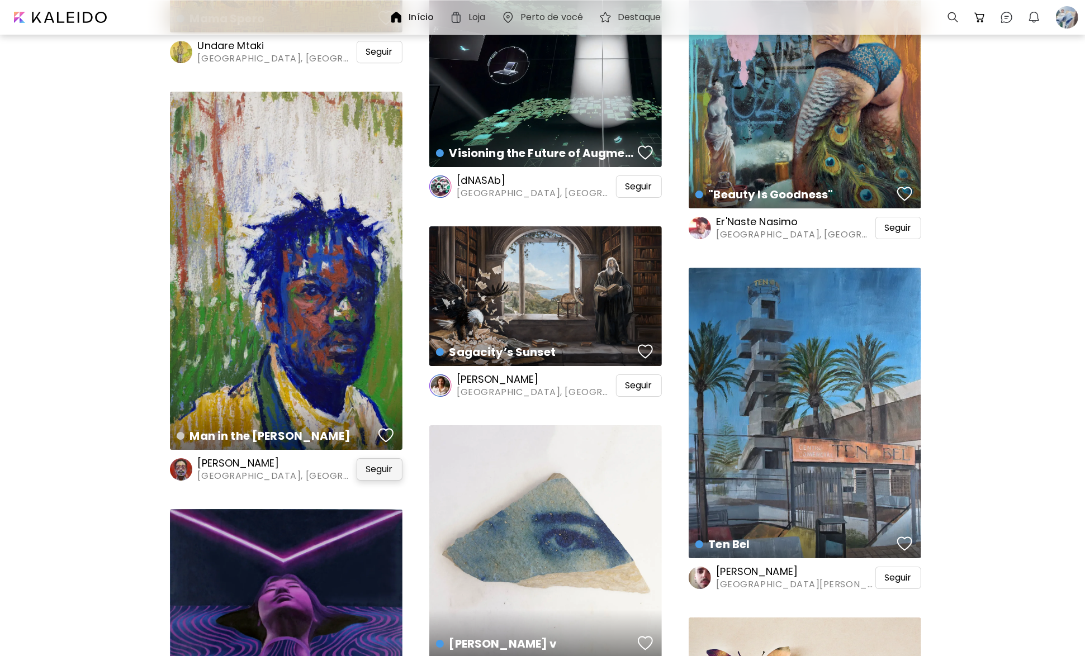
click at [372, 471] on span "Seguir" at bounding box center [379, 469] width 27 height 11
click at [381, 436] on div "button" at bounding box center [386, 435] width 16 height 17
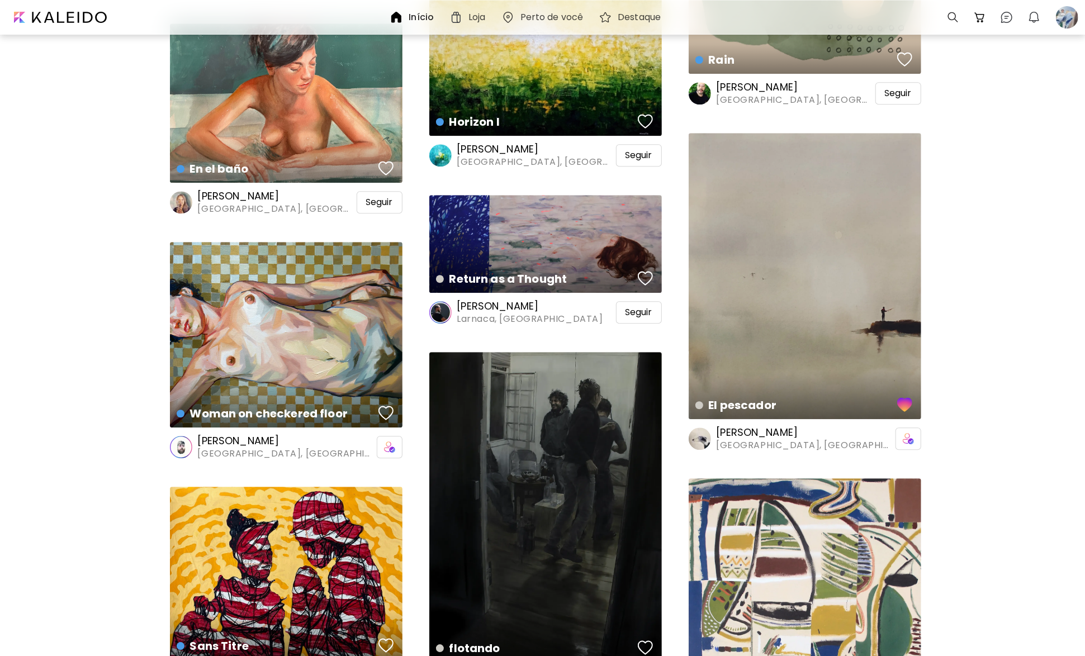
scroll to position [34927, 0]
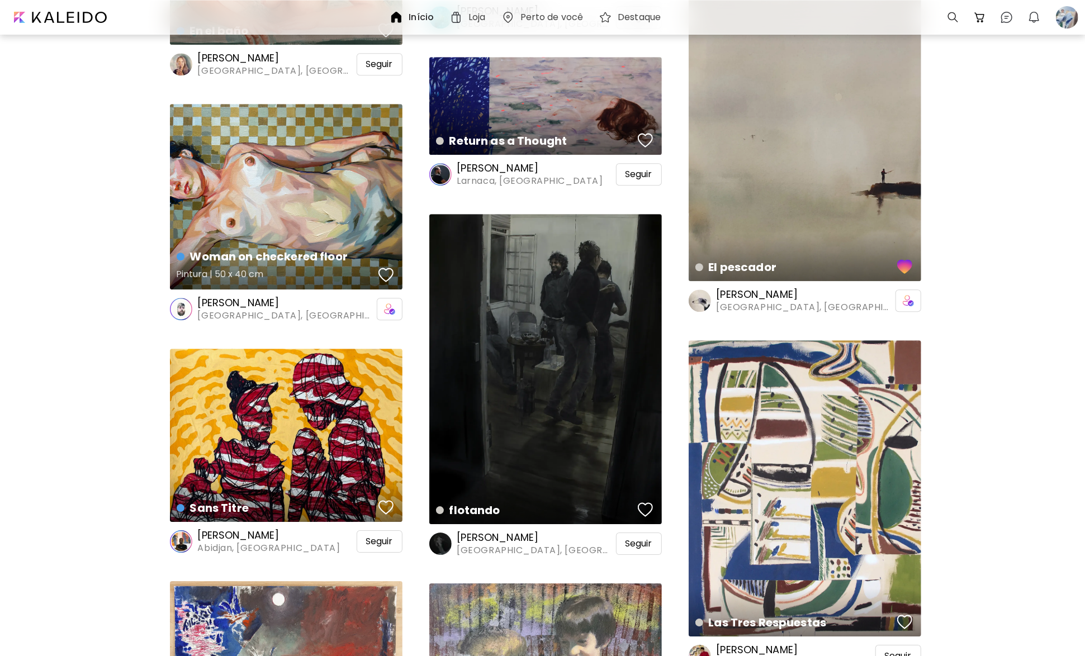
click at [390, 278] on div "button" at bounding box center [386, 275] width 16 height 17
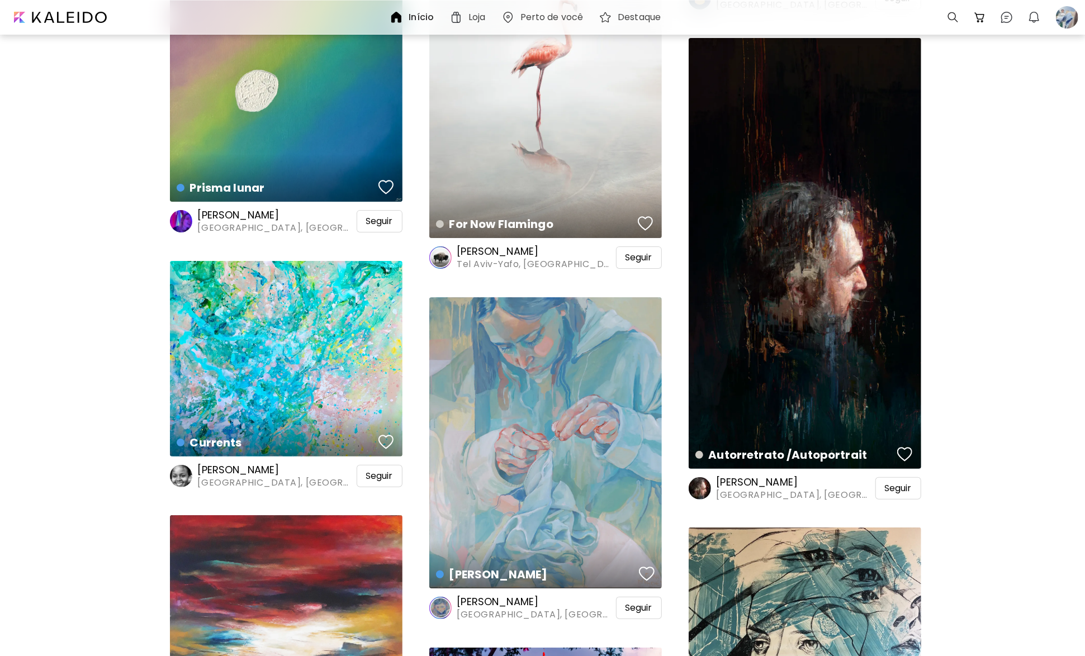
scroll to position [35877, 0]
click at [913, 452] on button "button" at bounding box center [904, 454] width 21 height 22
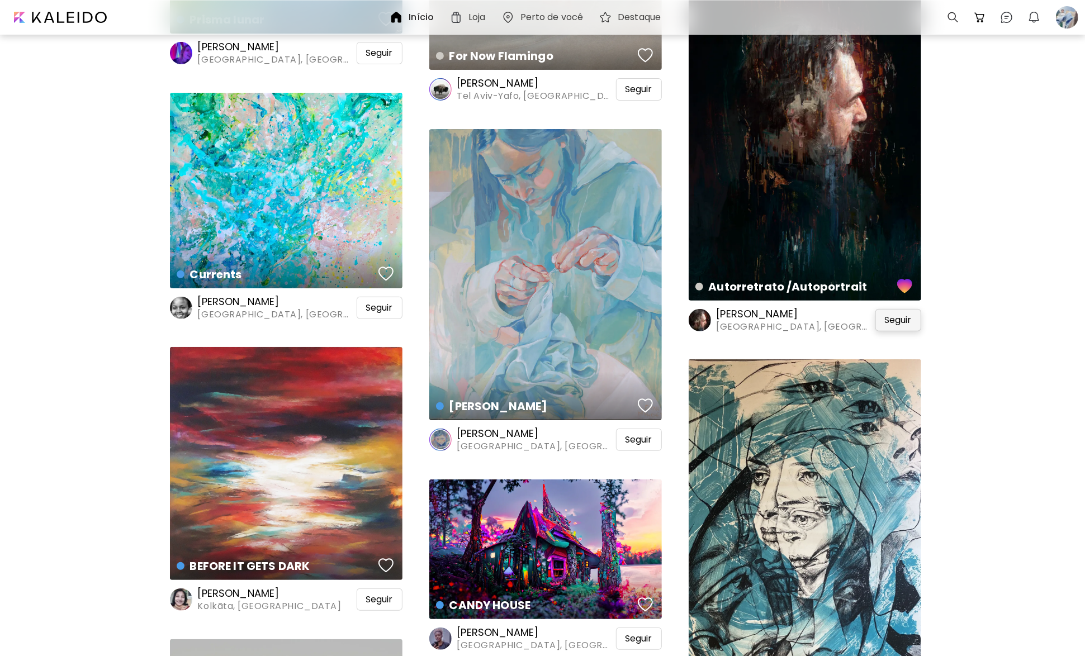
click at [885, 322] on span "Seguir" at bounding box center [898, 320] width 27 height 11
click at [390, 564] on div "button" at bounding box center [386, 565] width 16 height 17
click at [387, 600] on span "Seguir" at bounding box center [379, 599] width 27 height 11
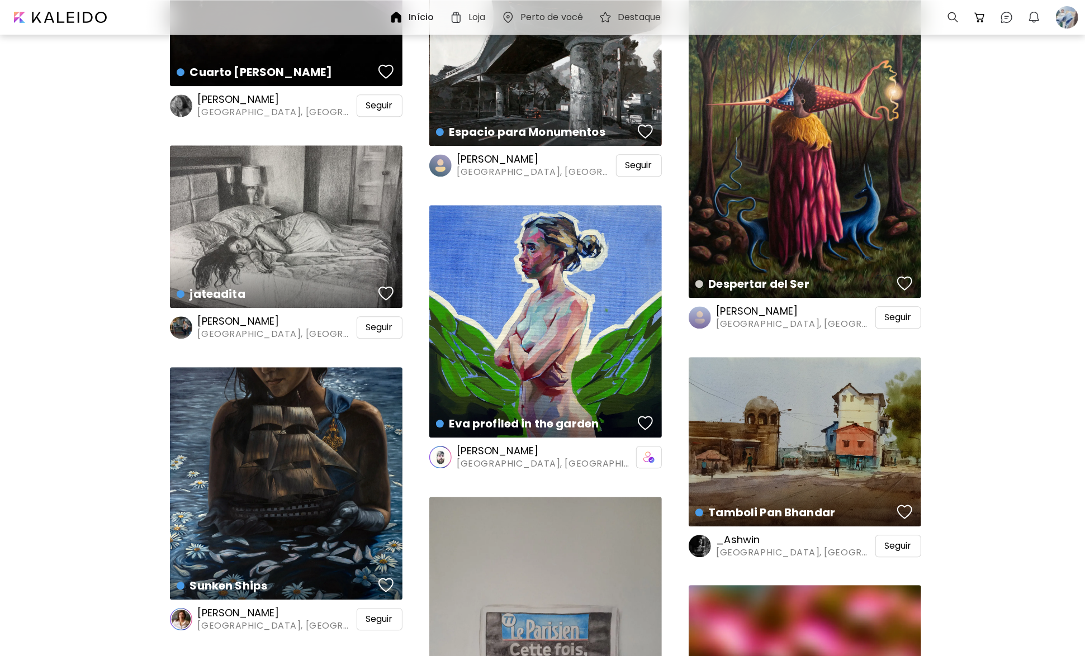
scroll to position [37944, 0]
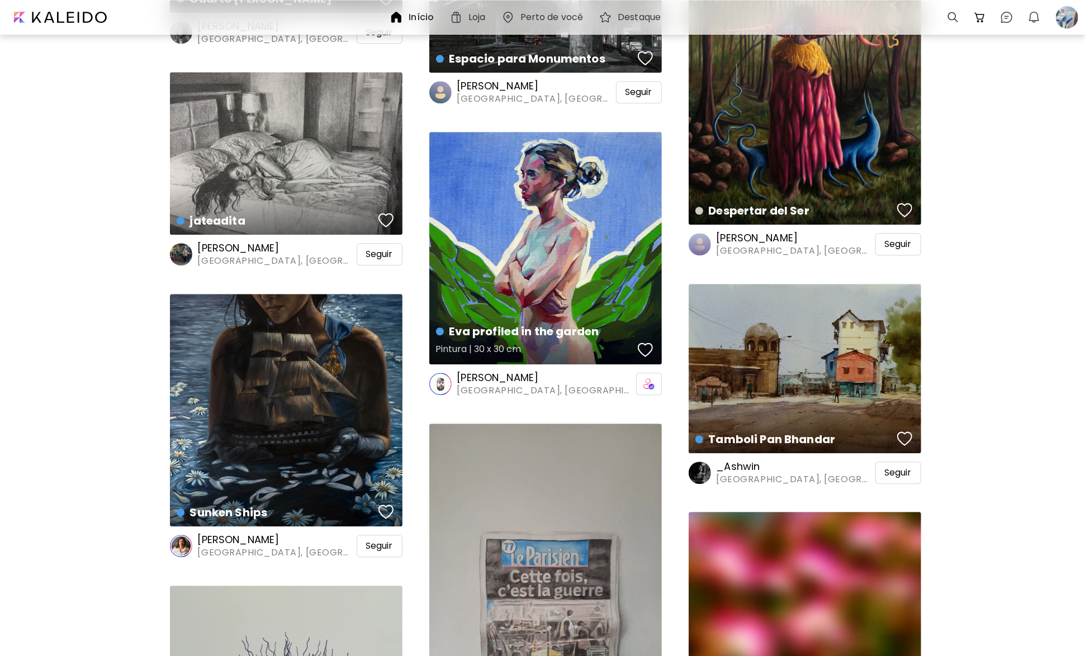
click at [640, 345] on div "button" at bounding box center [646, 349] width 16 height 17
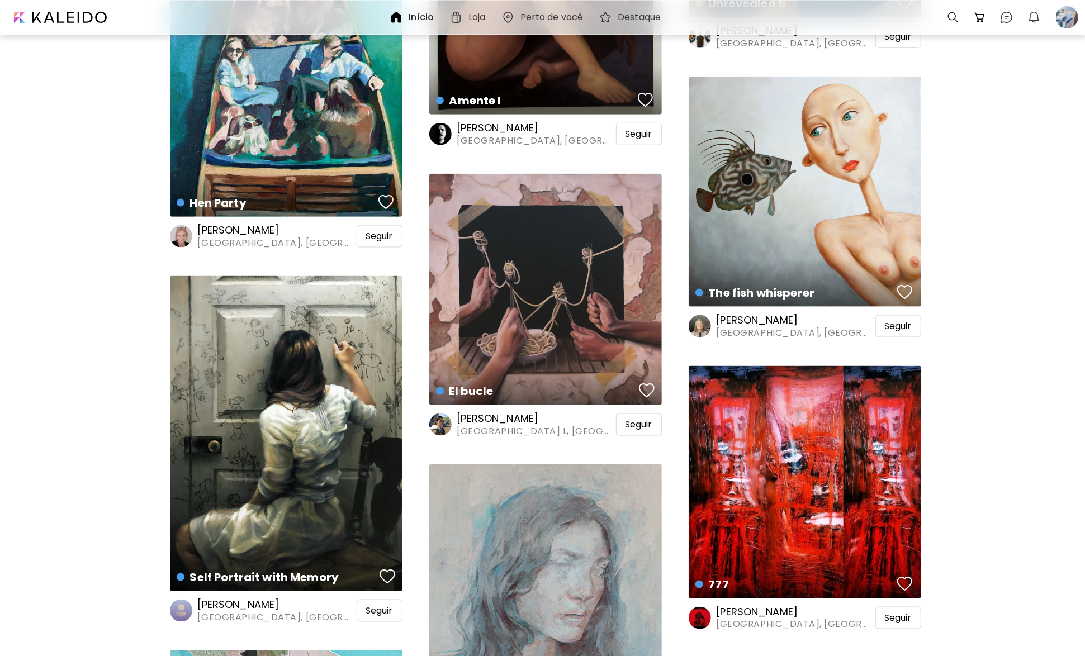
scroll to position [40236, 0]
